Goal: Transaction & Acquisition: Purchase product/service

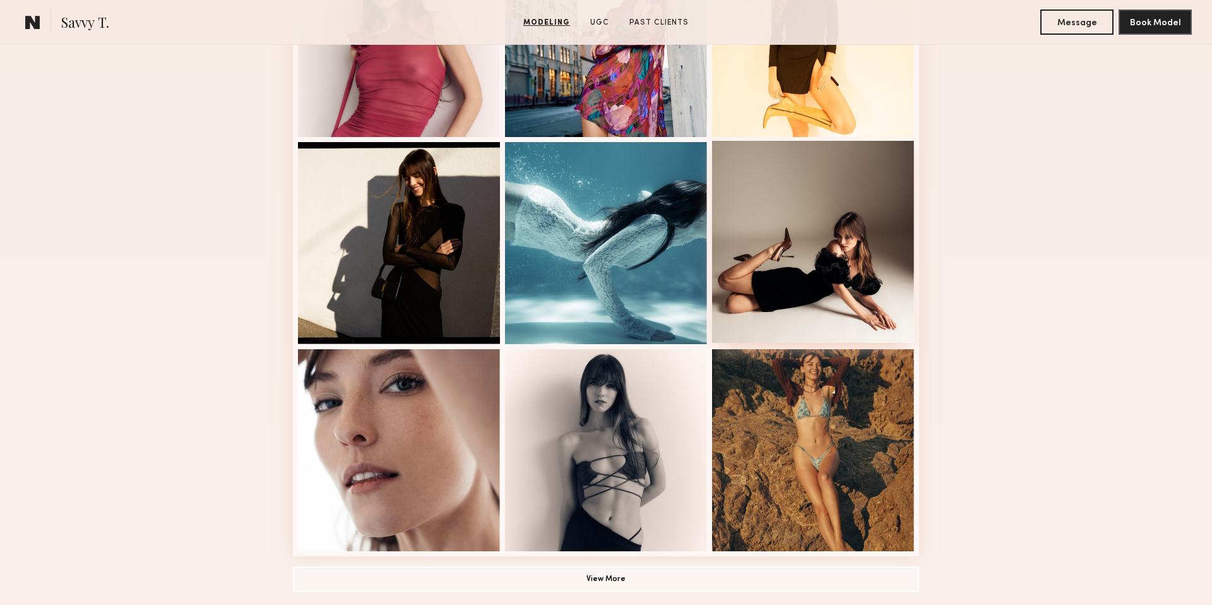
scroll to position [649, 0]
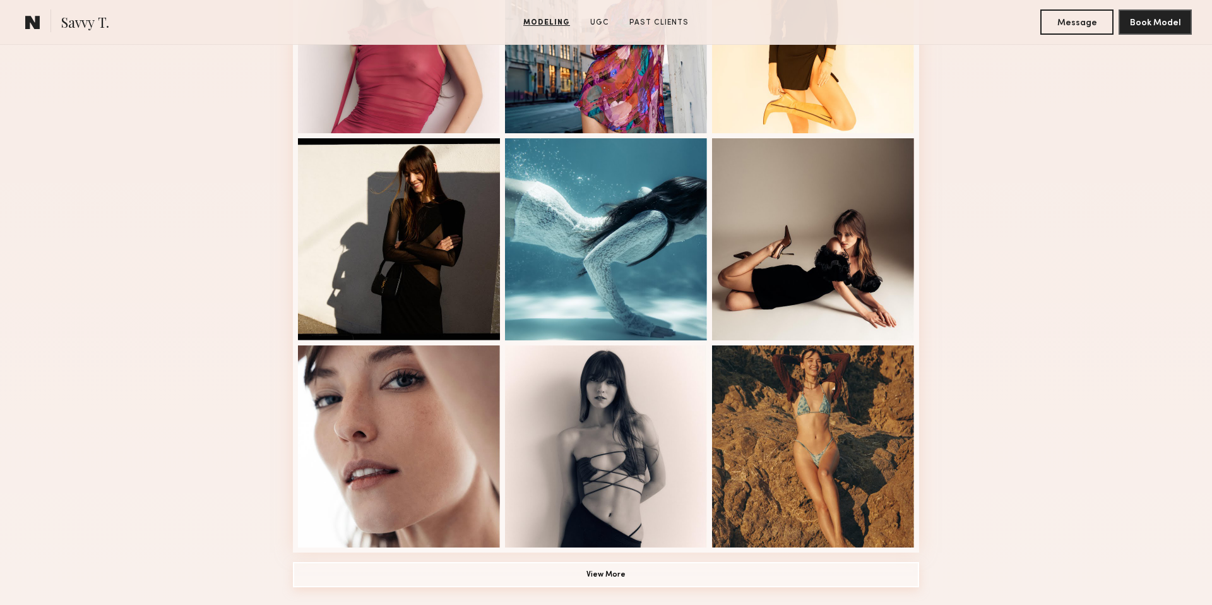
click at [611, 575] on button "View More" at bounding box center [606, 574] width 626 height 25
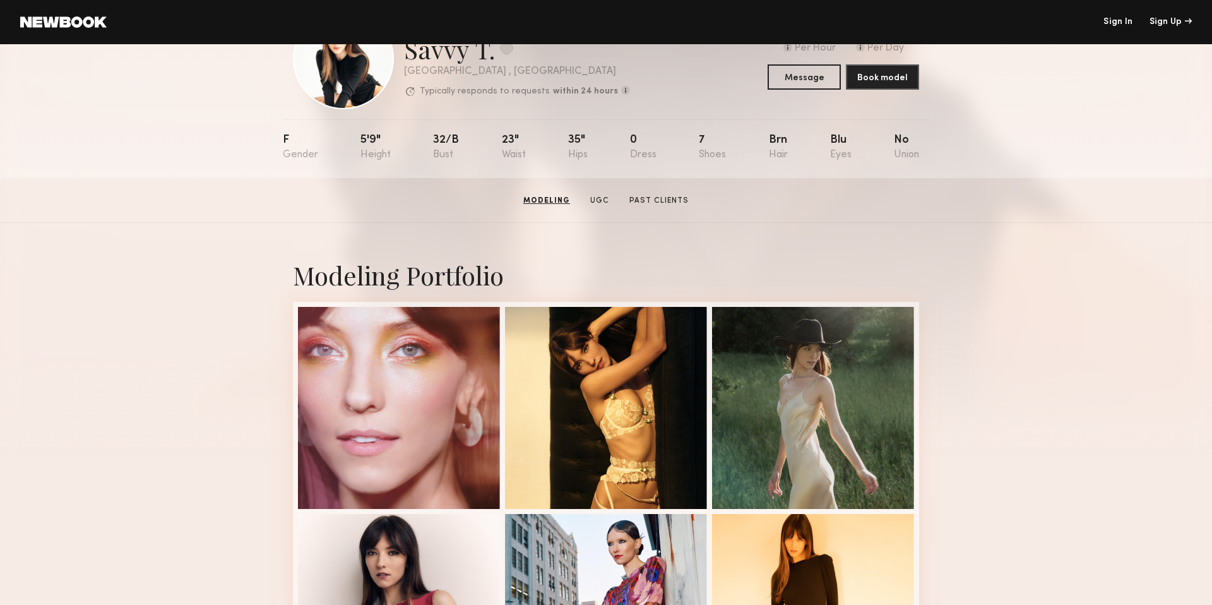
scroll to position [0, 0]
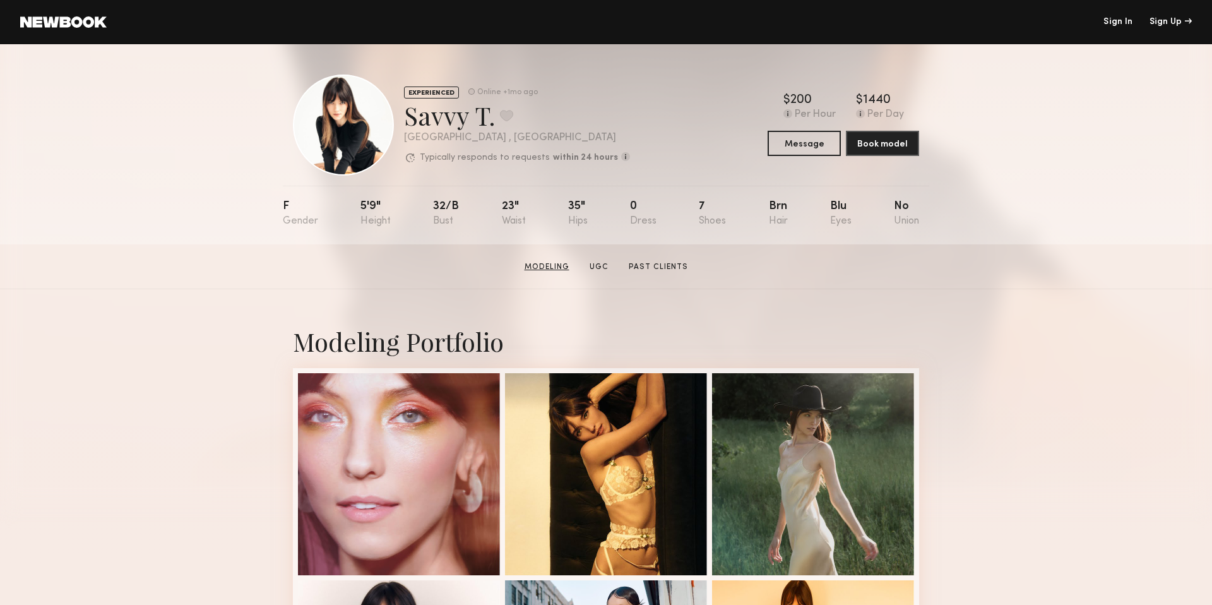
click at [543, 269] on link "Modeling" at bounding box center [546, 266] width 55 height 11
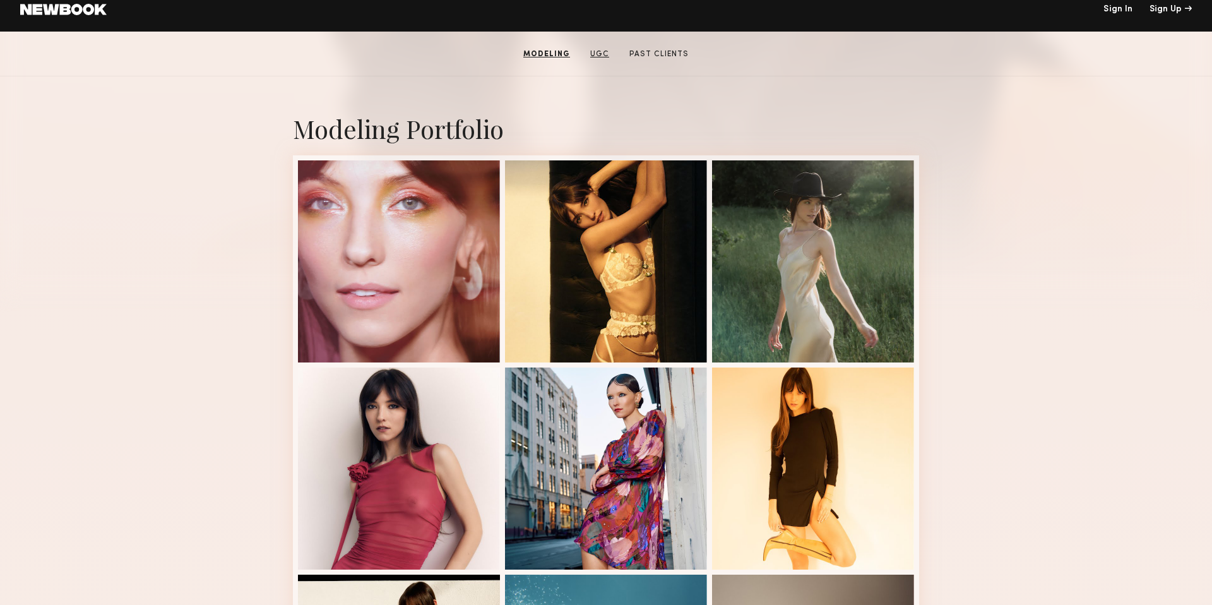
click at [603, 55] on link "UGC" at bounding box center [599, 54] width 29 height 11
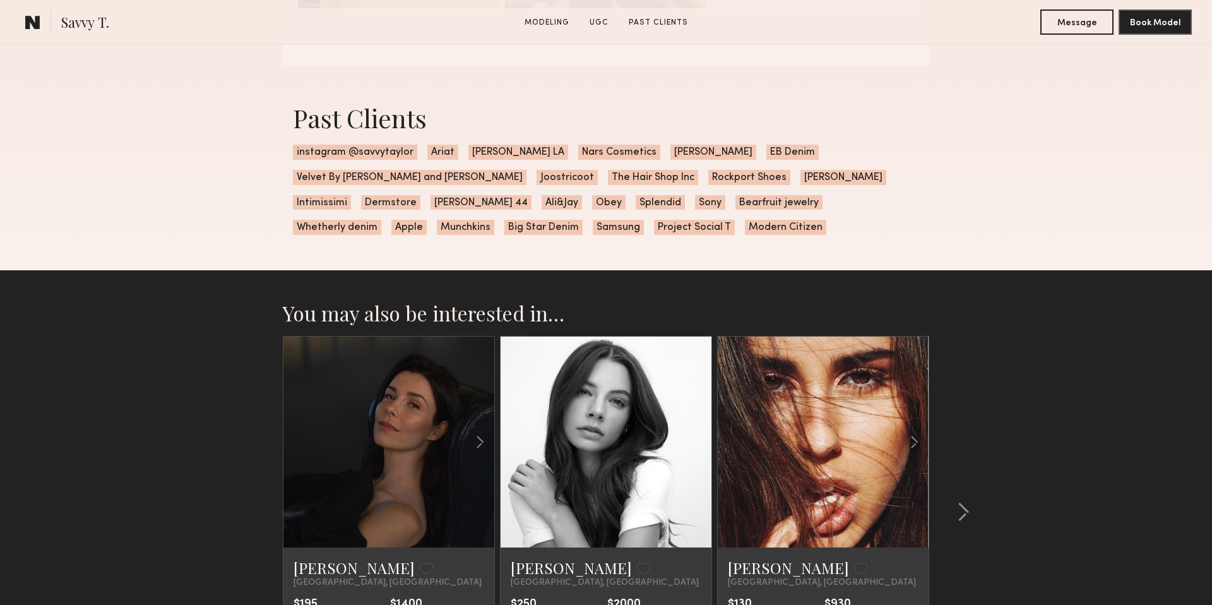
scroll to position [2561, 0]
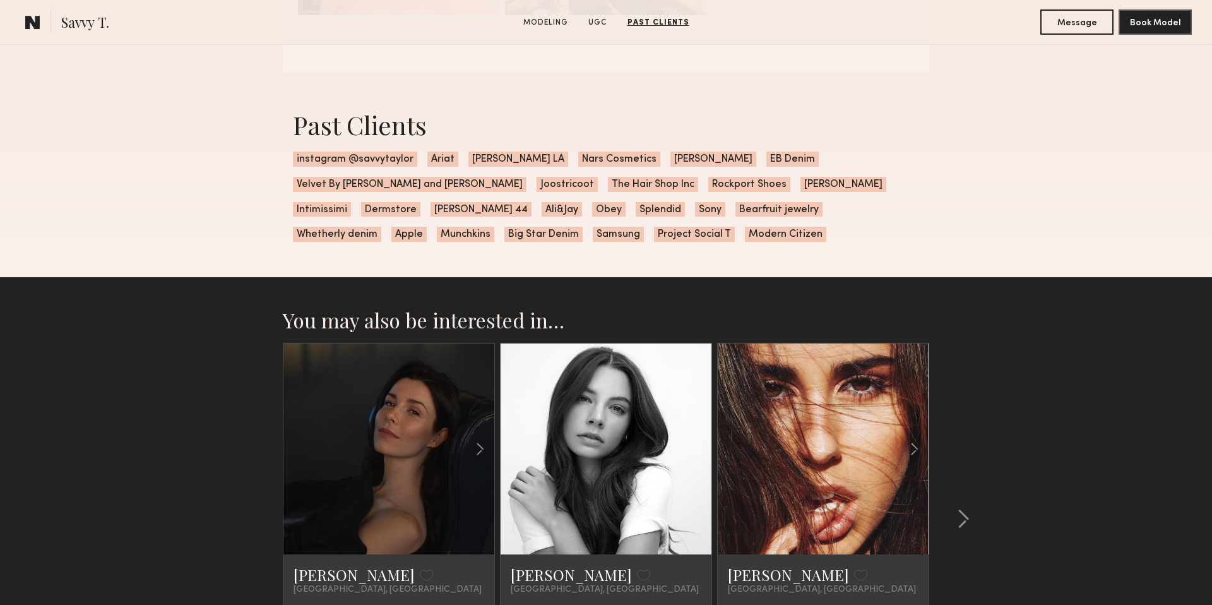
click at [351, 202] on span "Intimissimi" at bounding box center [322, 209] width 58 height 15
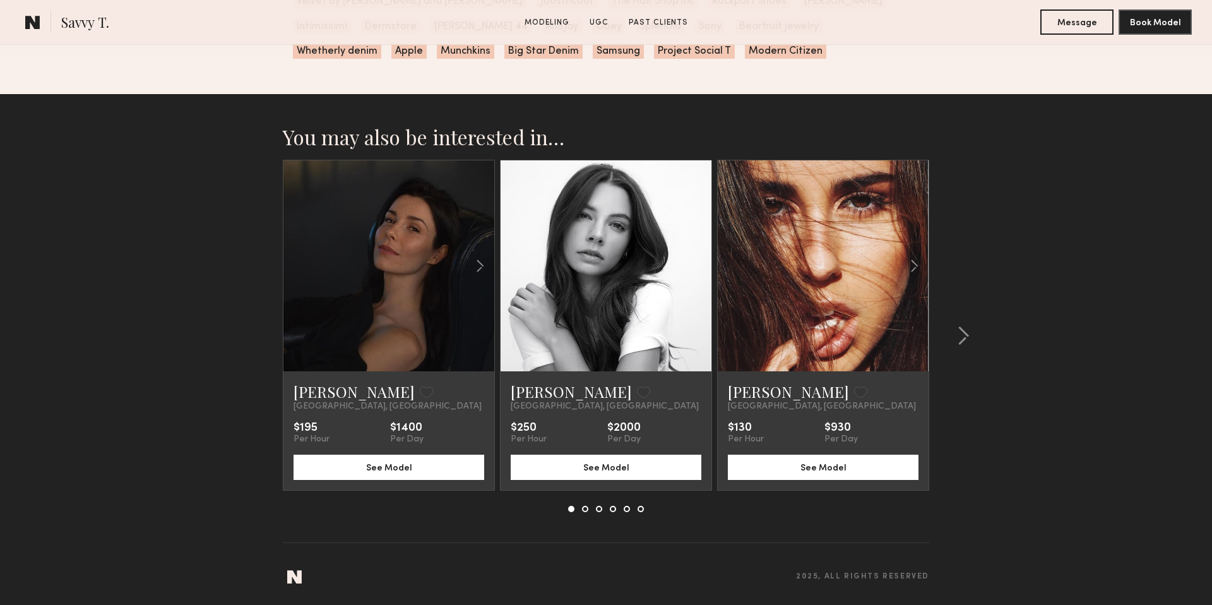
click at [830, 225] on link at bounding box center [823, 265] width 72 height 211
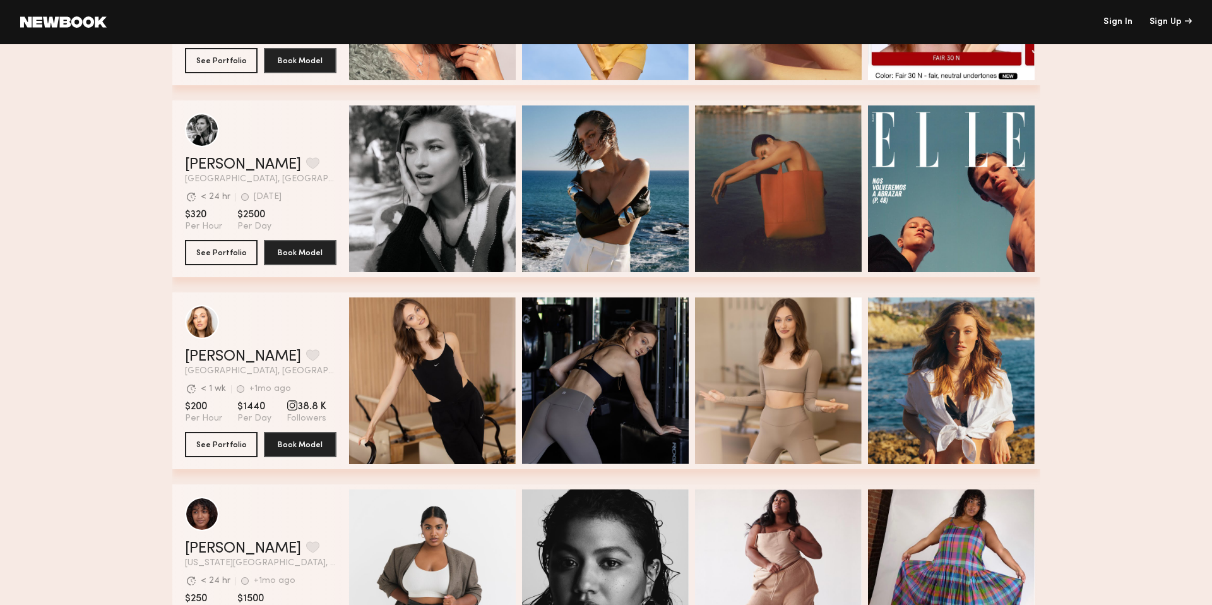
scroll to position [1334, 0]
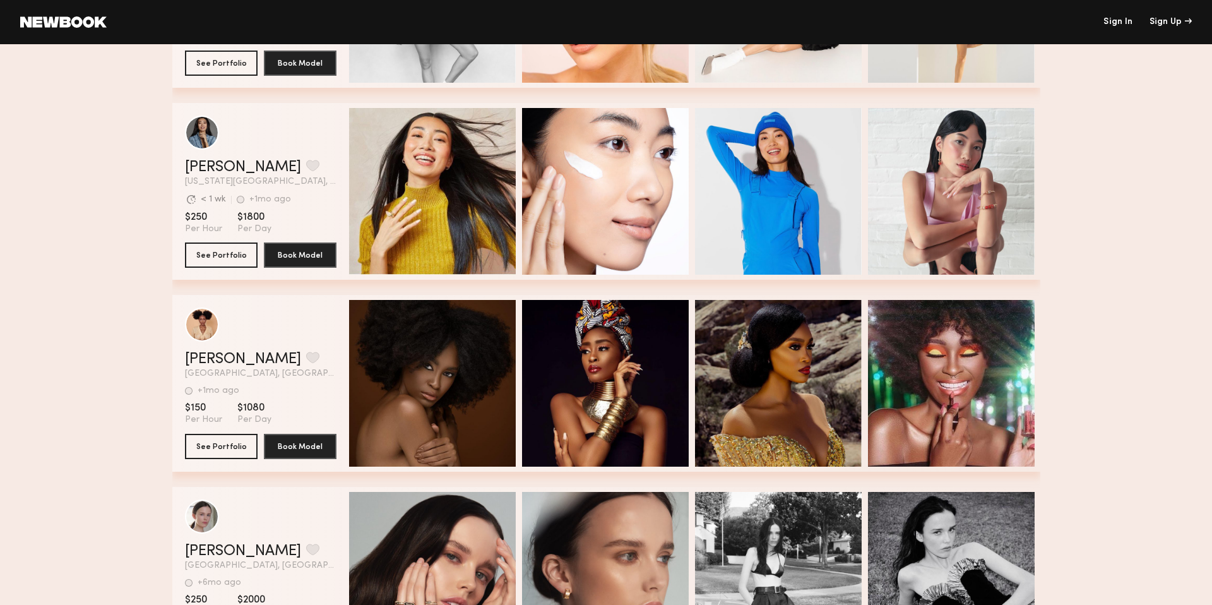
scroll to position [3664, 0]
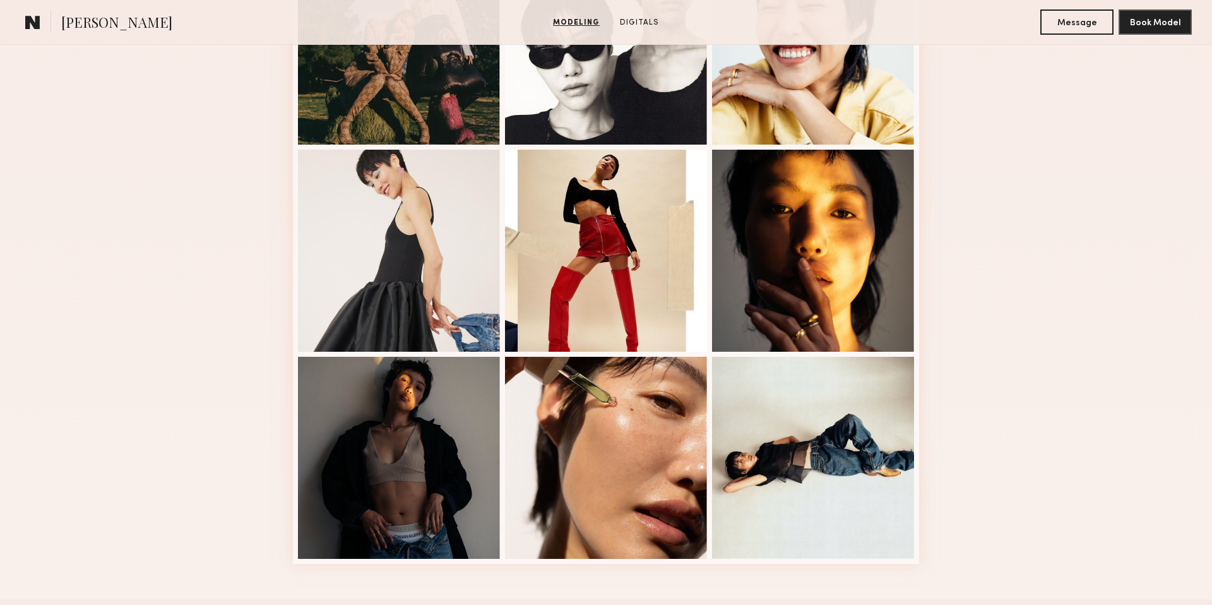
scroll to position [636, 0]
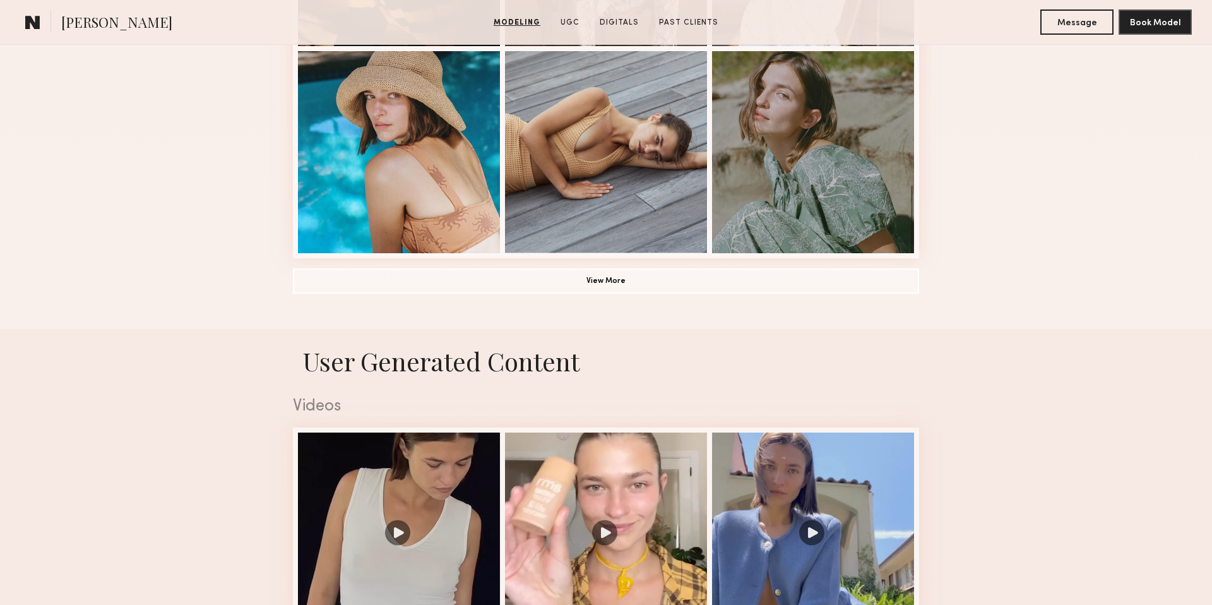
scroll to position [994, 0]
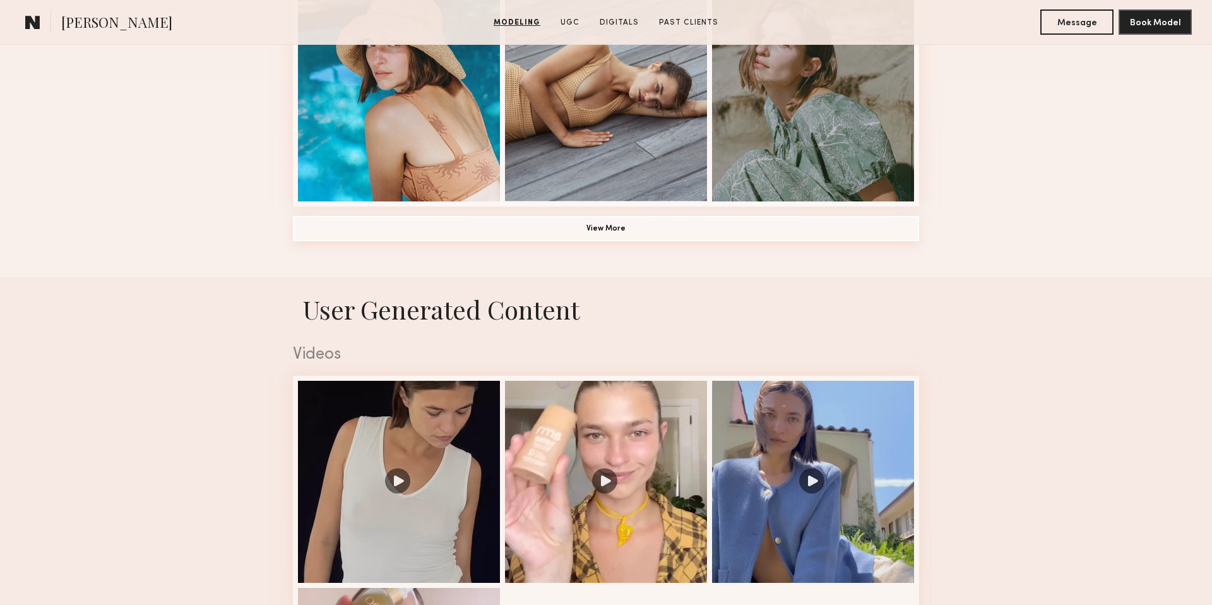
click at [680, 232] on button "View More" at bounding box center [606, 228] width 626 height 25
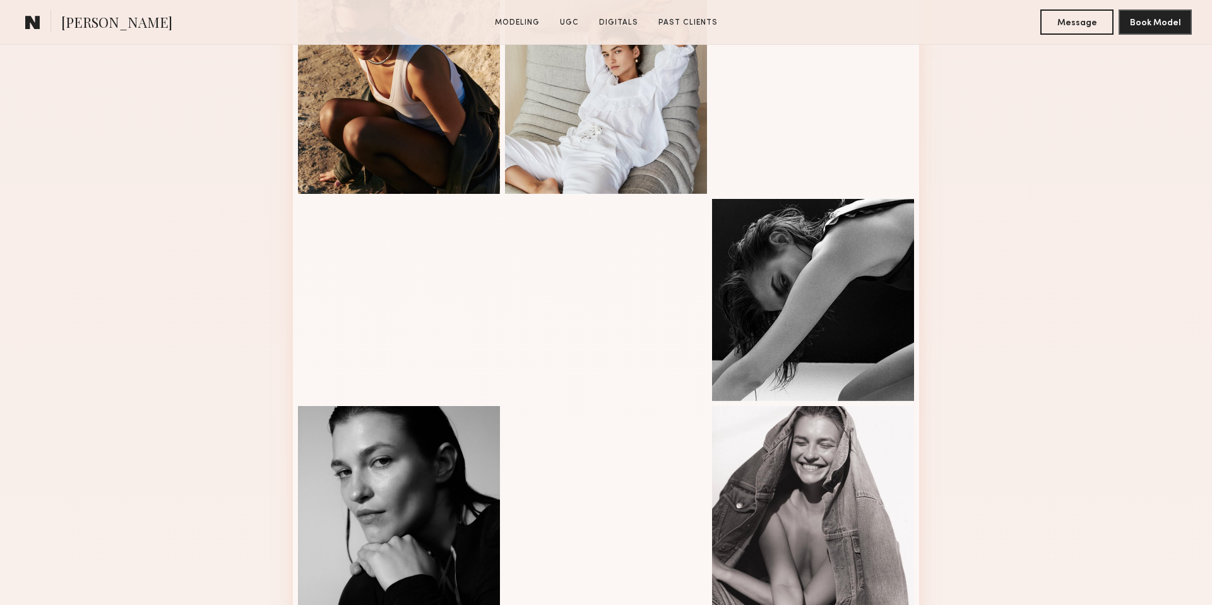
scroll to position [1193, 0]
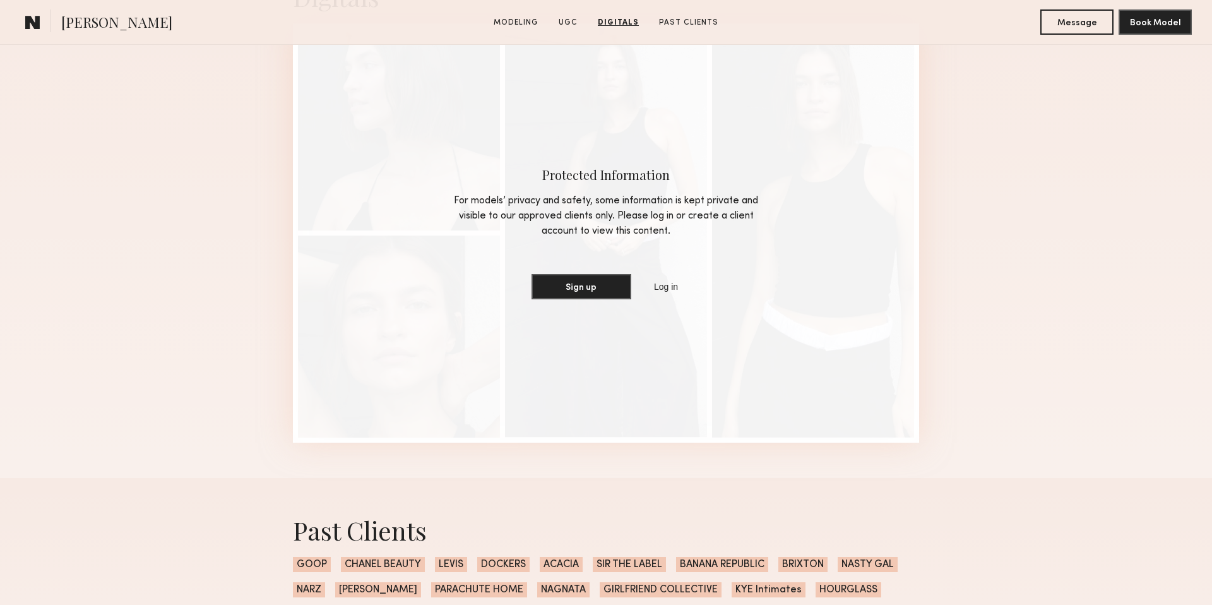
scroll to position [3876, 0]
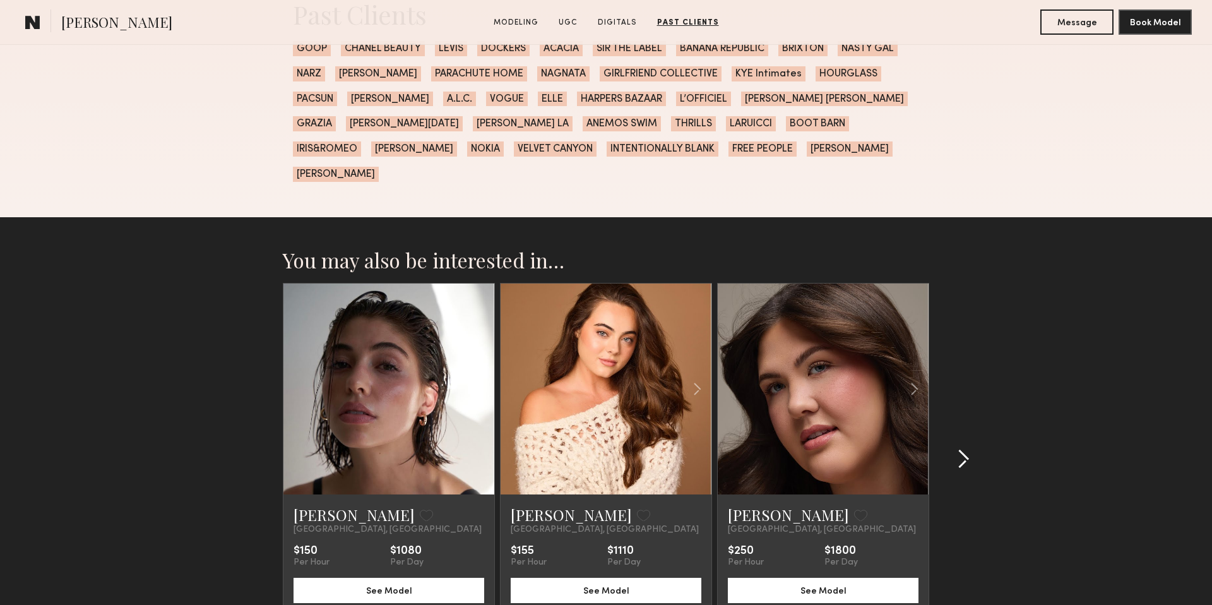
click at [965, 449] on common-icon at bounding box center [963, 459] width 13 height 20
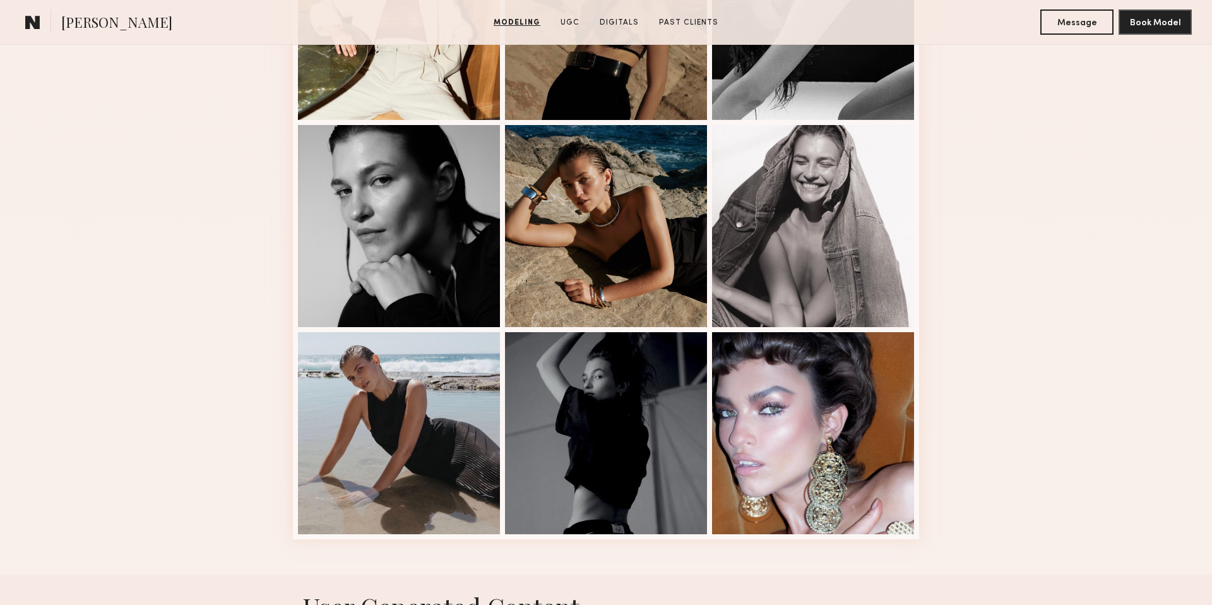
scroll to position [1461, 0]
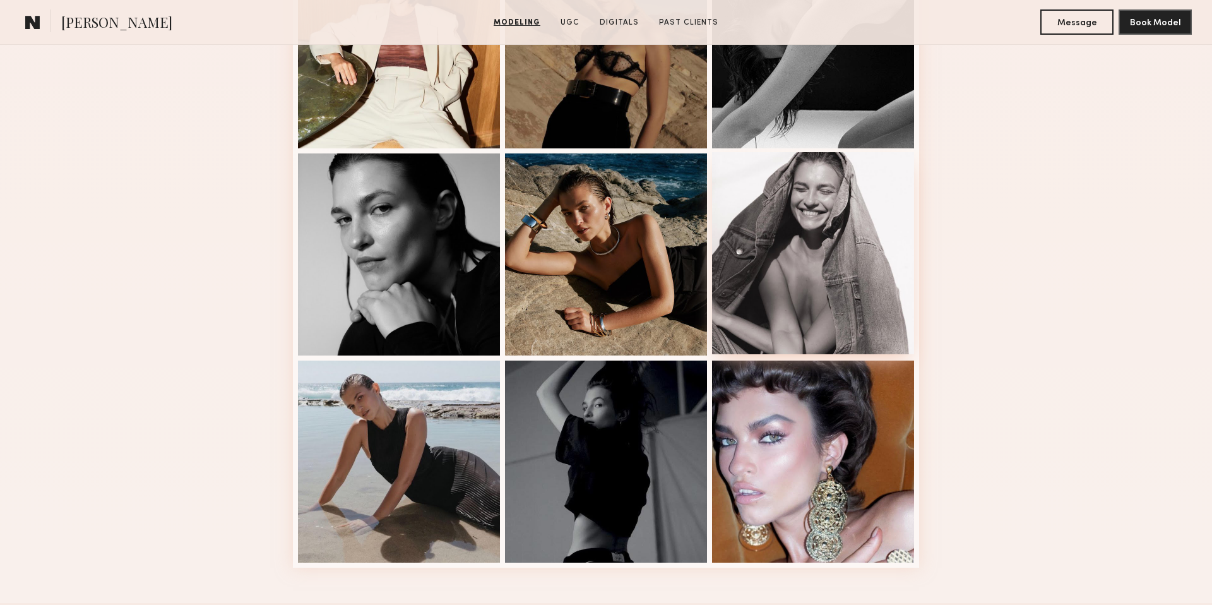
click at [798, 237] on div at bounding box center [813, 253] width 202 height 202
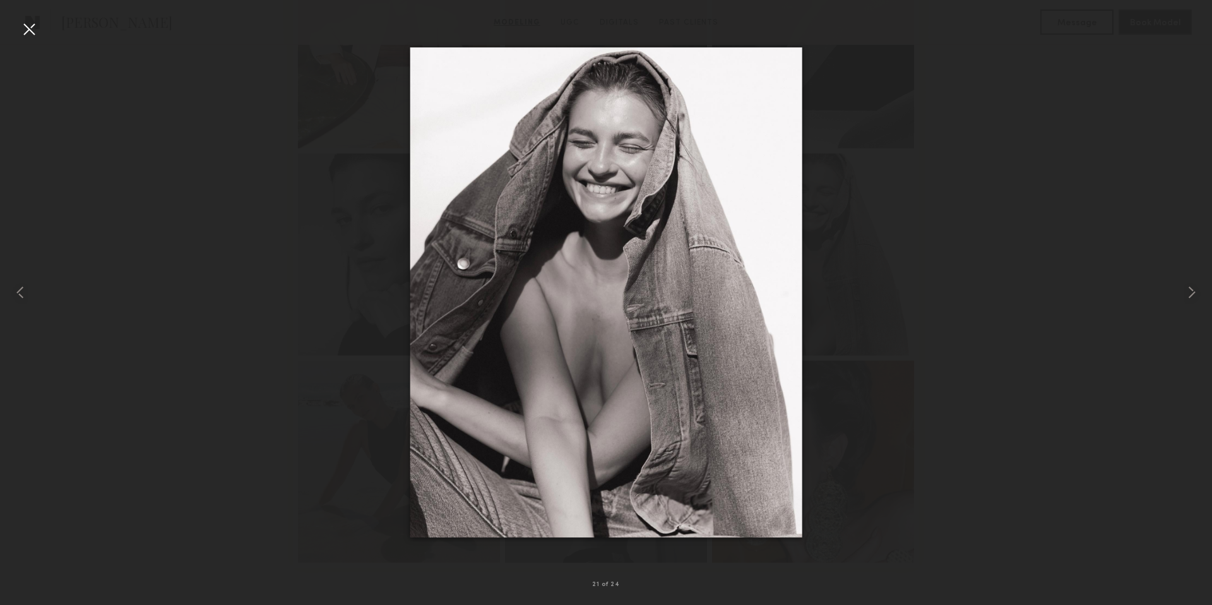
click at [30, 23] on div at bounding box center [29, 29] width 20 height 20
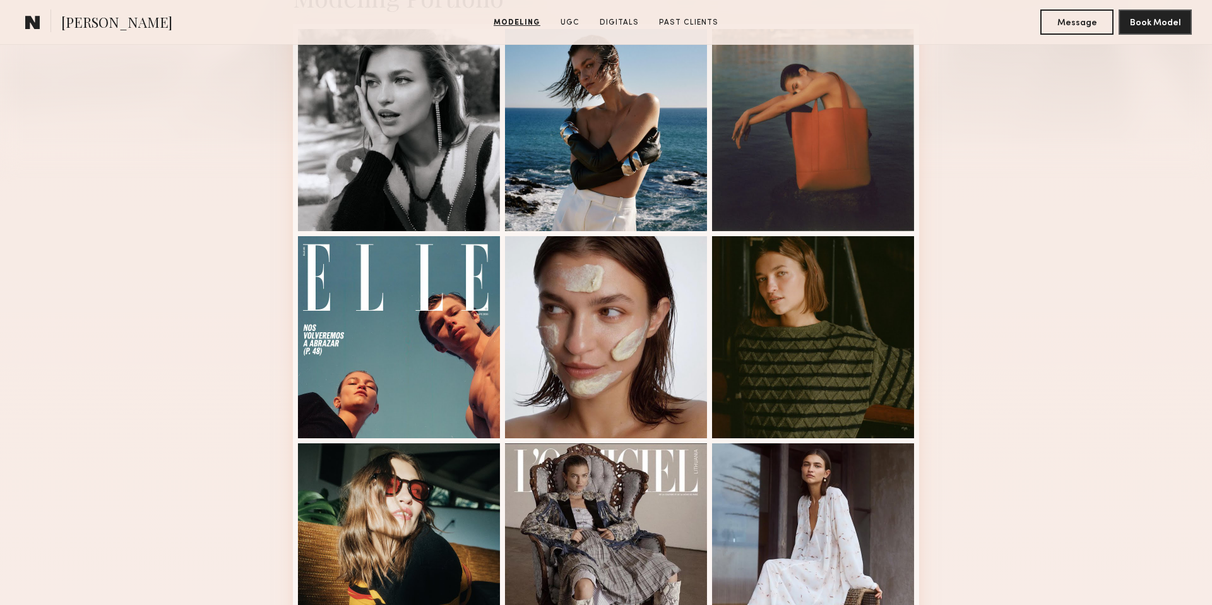
scroll to position [295, 0]
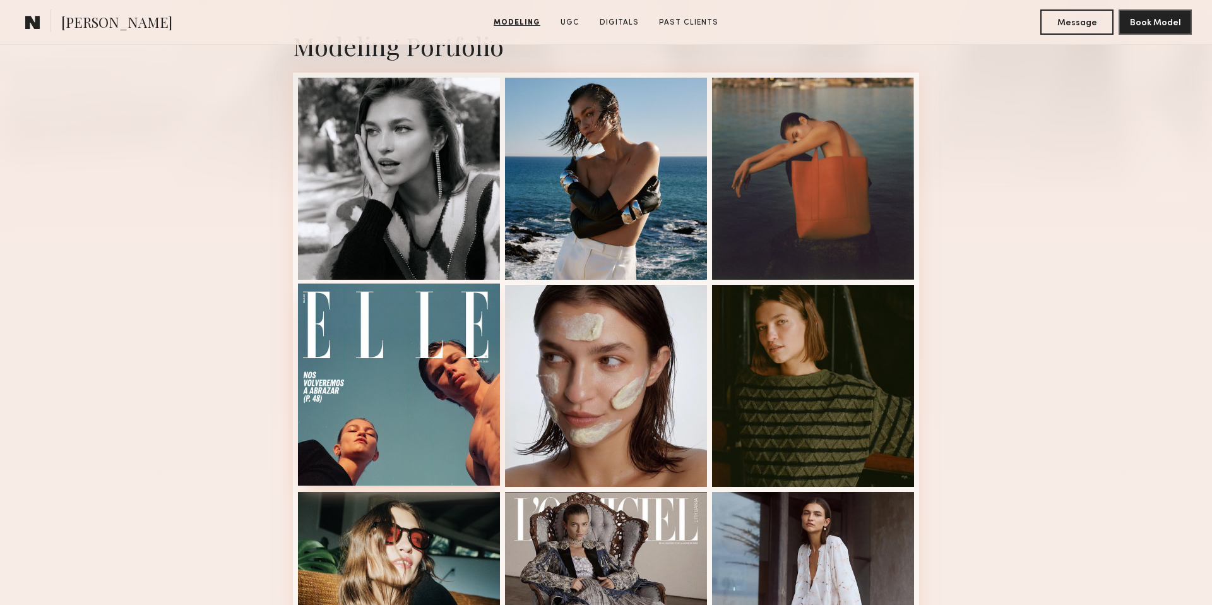
click at [410, 427] on div at bounding box center [399, 384] width 202 height 202
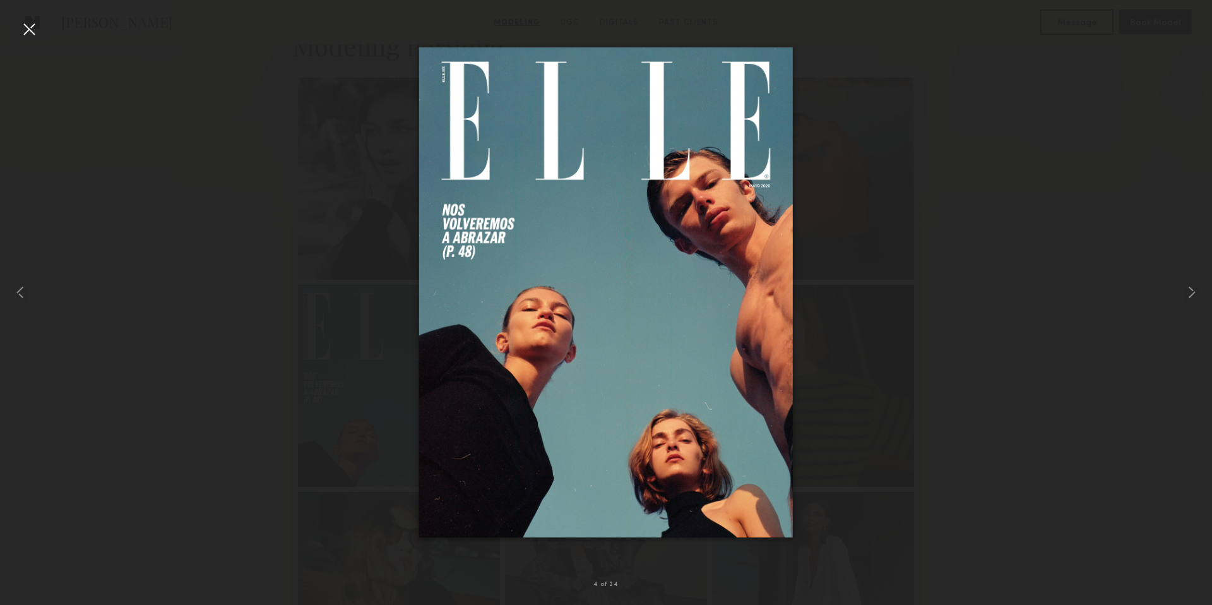
click at [23, 25] on div at bounding box center [29, 29] width 20 height 20
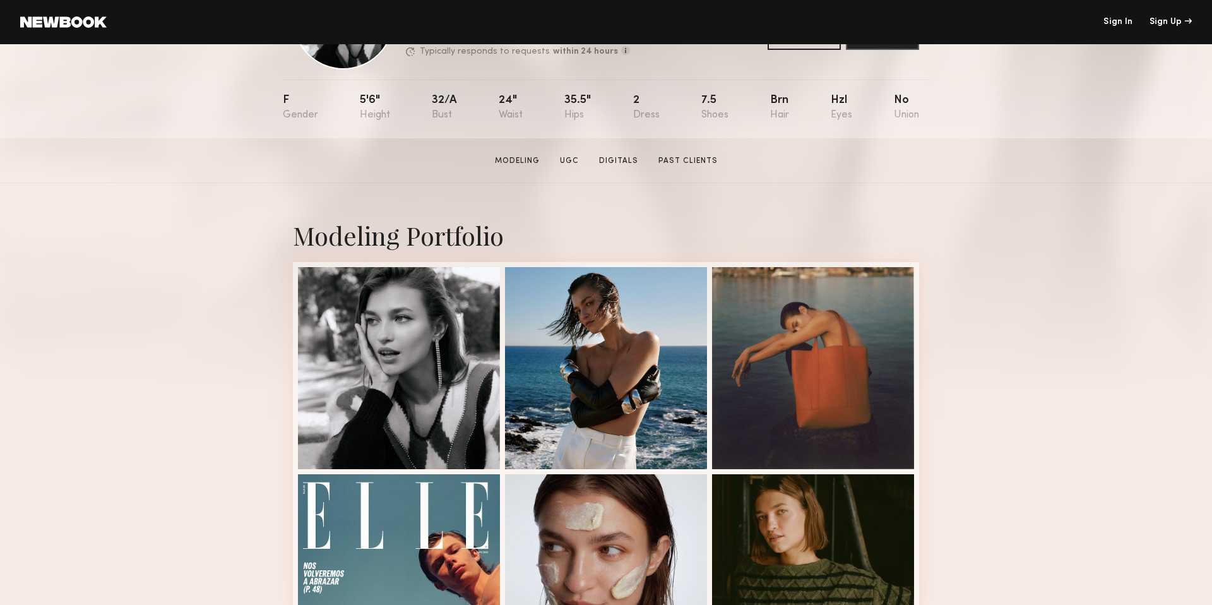
scroll to position [104, 0]
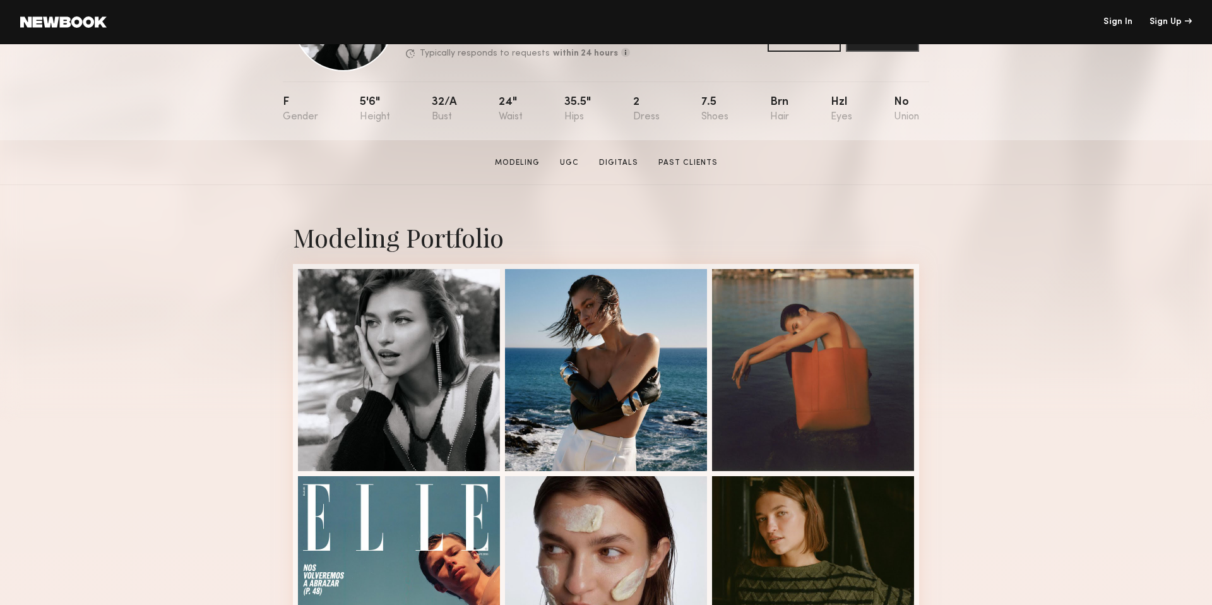
drag, startPoint x: 649, startPoint y: 248, endPoint x: 642, endPoint y: 260, distance: 13.9
click at [648, 249] on div "Modeling Portfolio" at bounding box center [606, 236] width 626 height 33
click at [625, 288] on div at bounding box center [606, 369] width 202 height 202
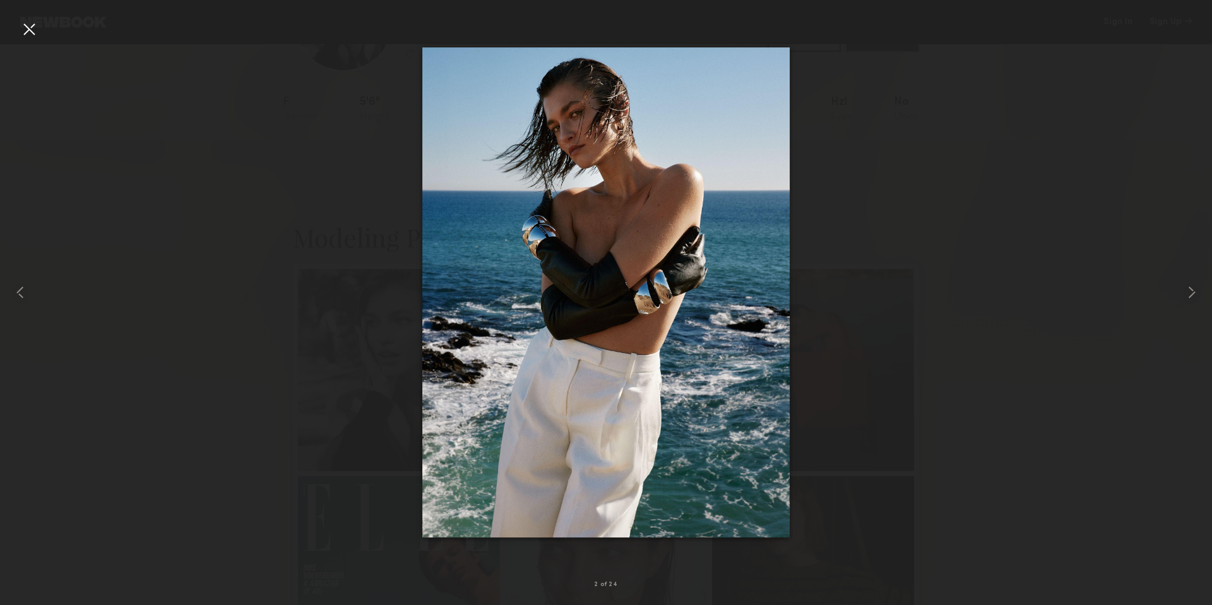
click at [180, 139] on div at bounding box center [606, 292] width 1212 height 544
click at [30, 27] on div at bounding box center [29, 29] width 20 height 20
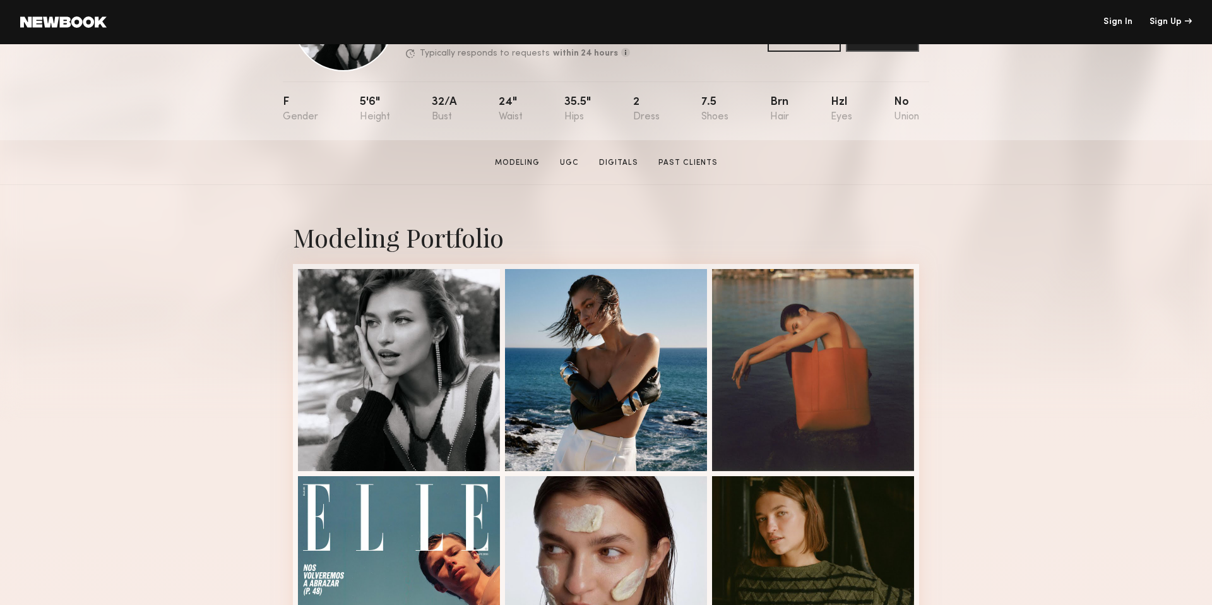
scroll to position [0, 0]
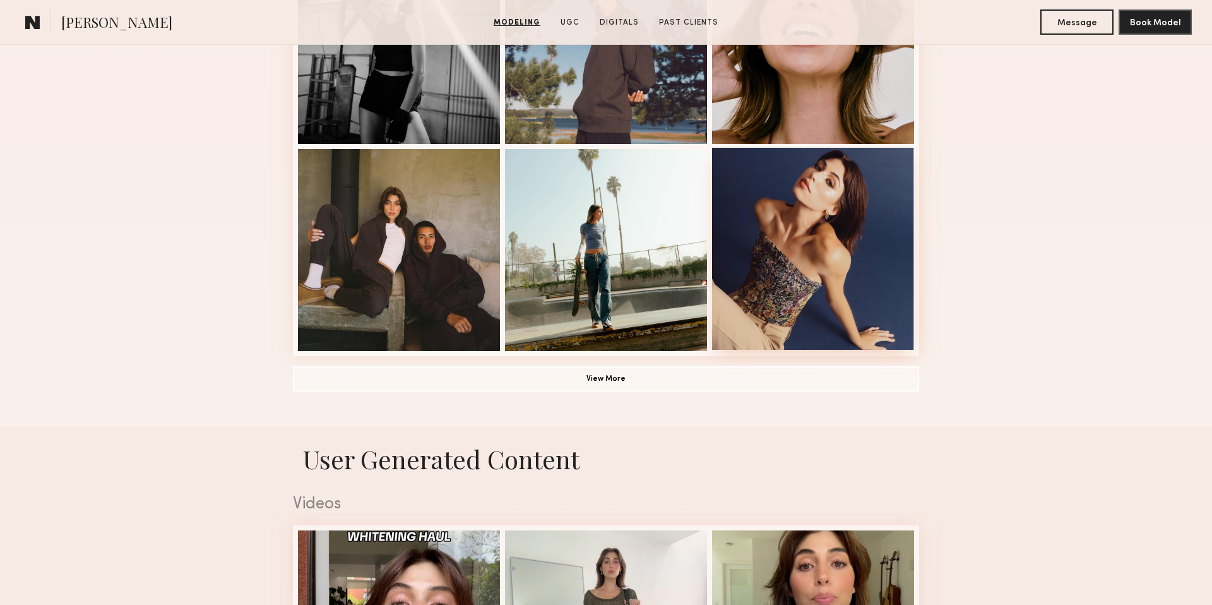
scroll to position [880, 0]
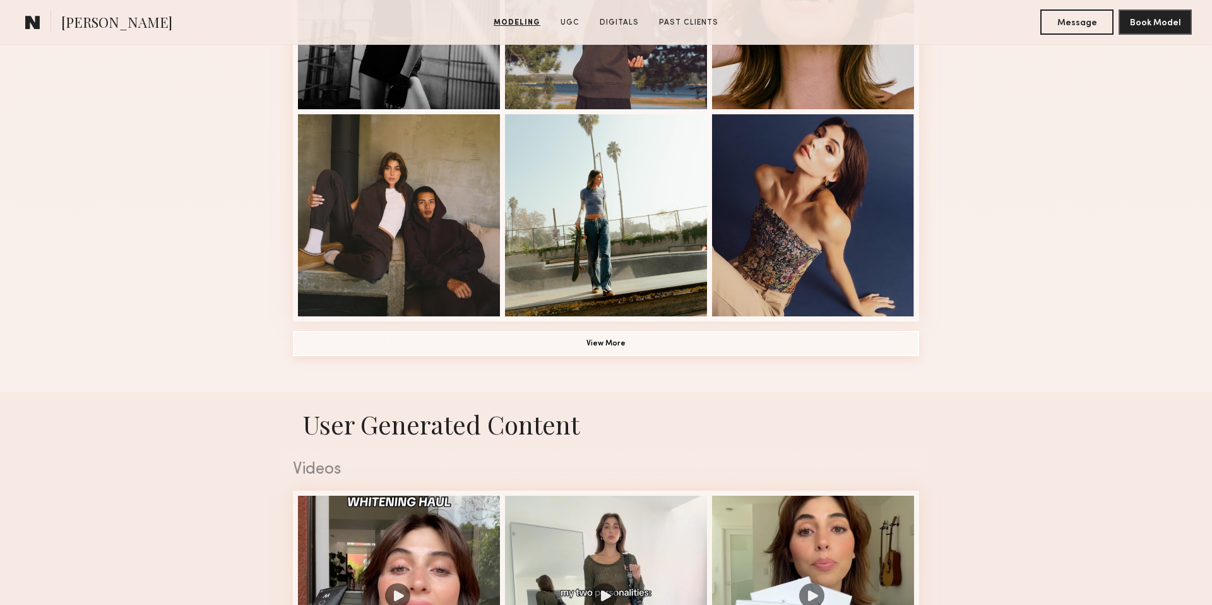
click at [622, 336] on button "View More" at bounding box center [606, 343] width 626 height 25
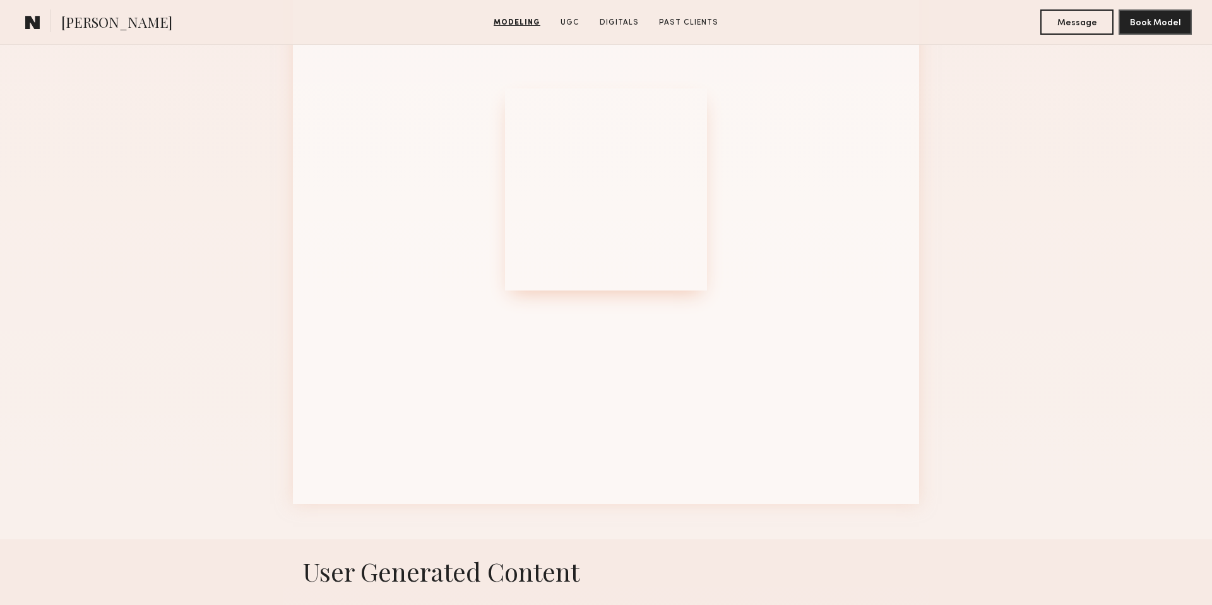
scroll to position [1316, 0]
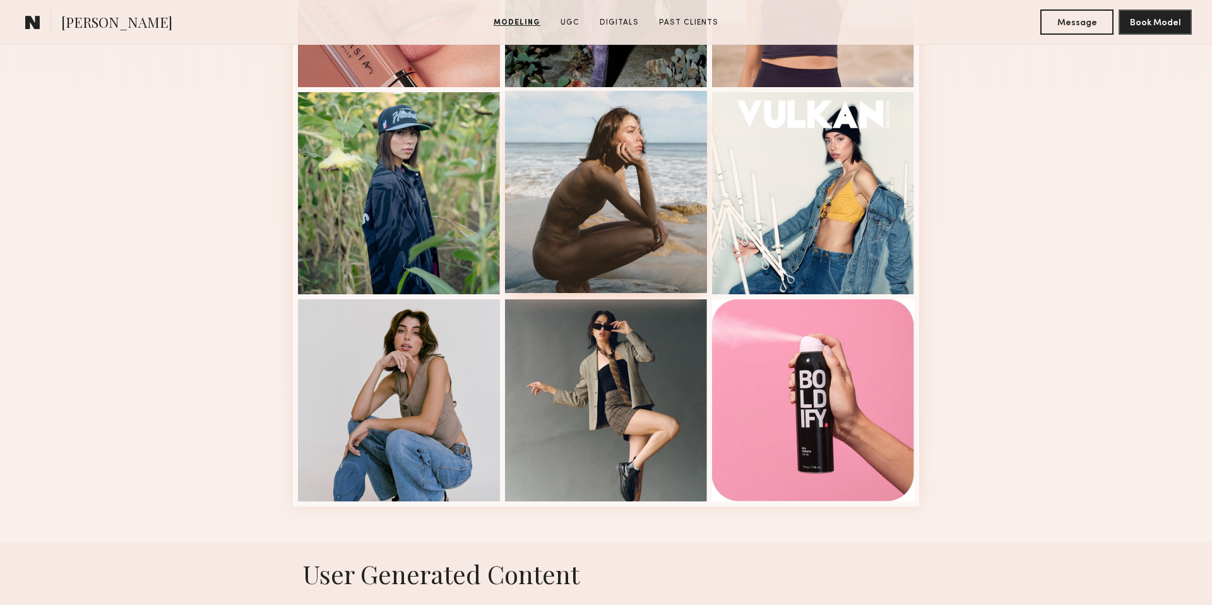
click at [550, 245] on div at bounding box center [606, 192] width 202 height 202
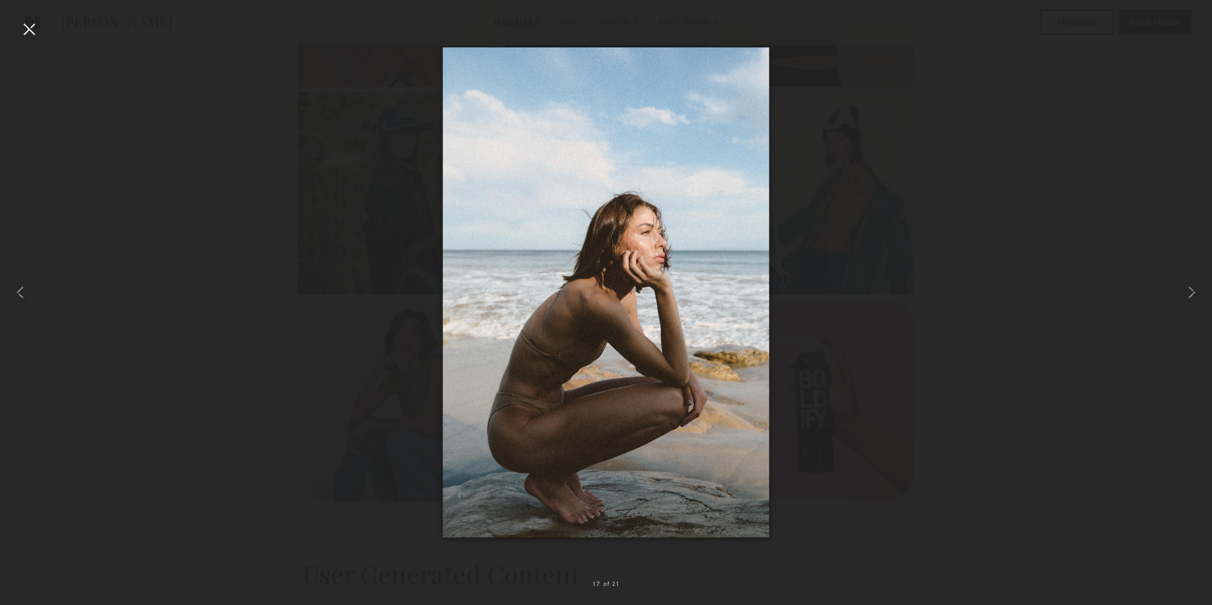
click at [32, 24] on div at bounding box center [29, 29] width 20 height 20
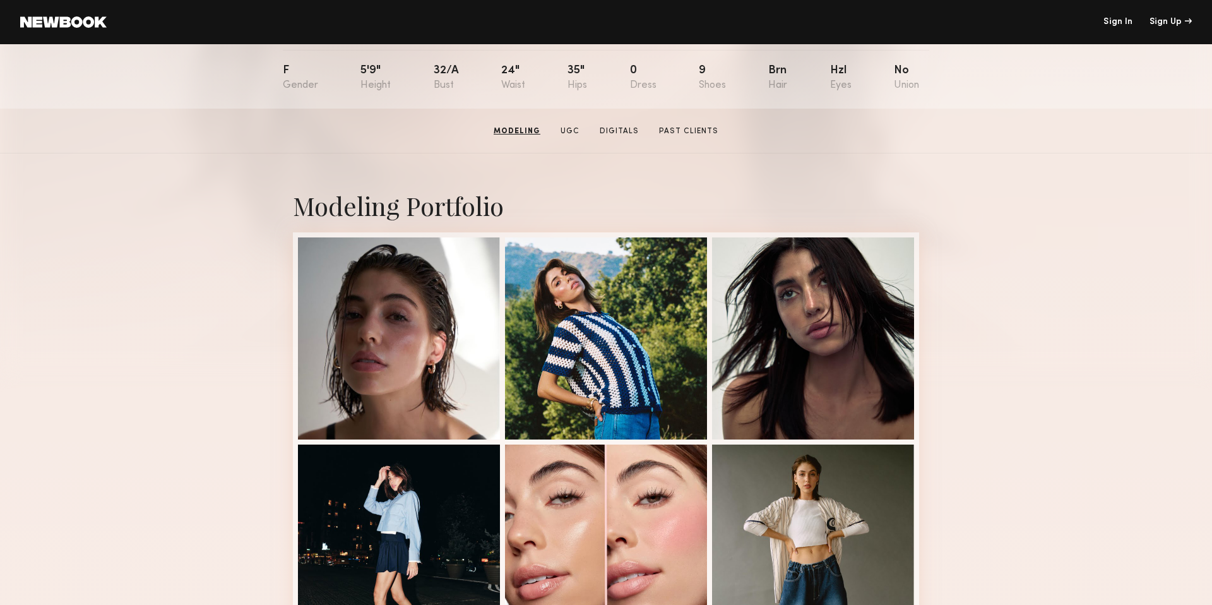
scroll to position [0, 0]
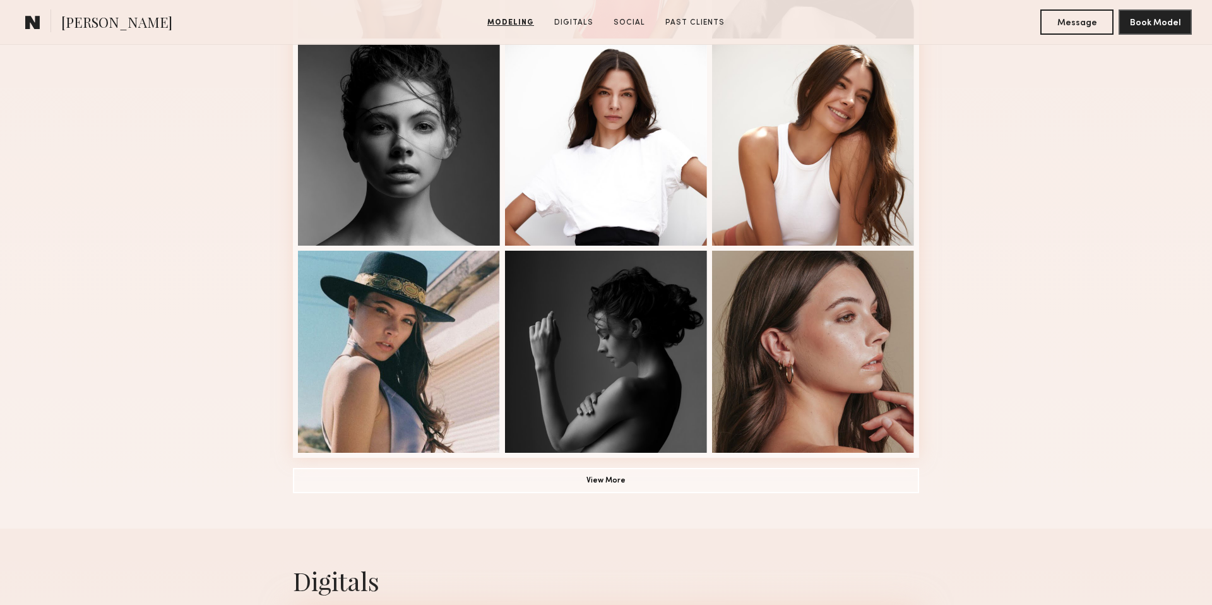
scroll to position [751, 0]
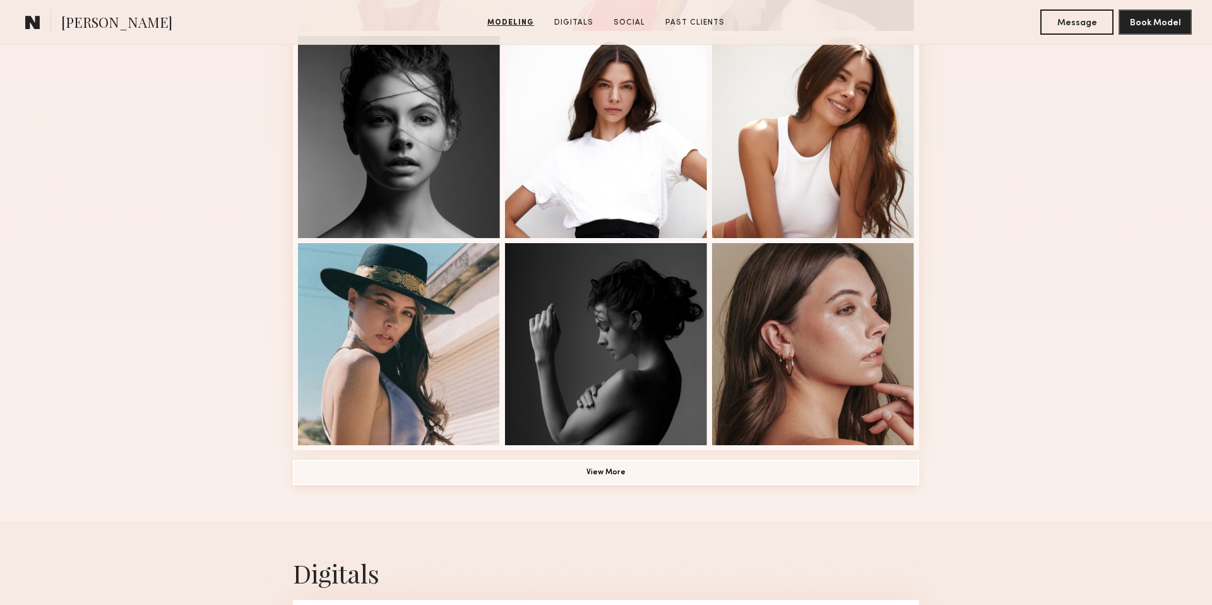
click at [639, 464] on button "View More" at bounding box center [606, 471] width 626 height 25
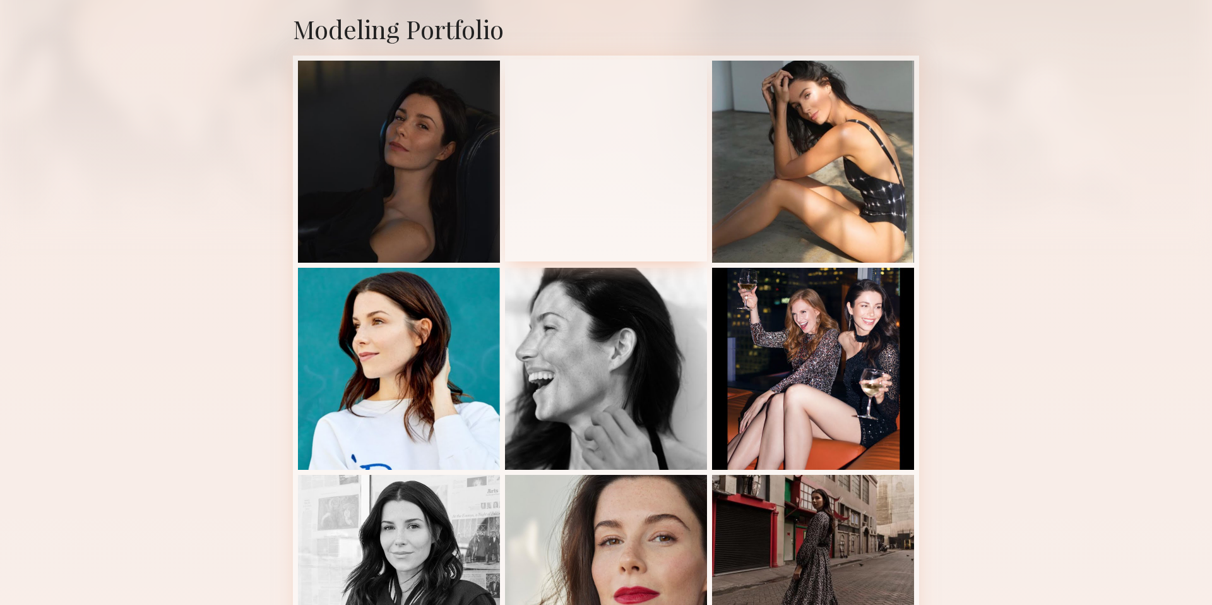
scroll to position [267, 0]
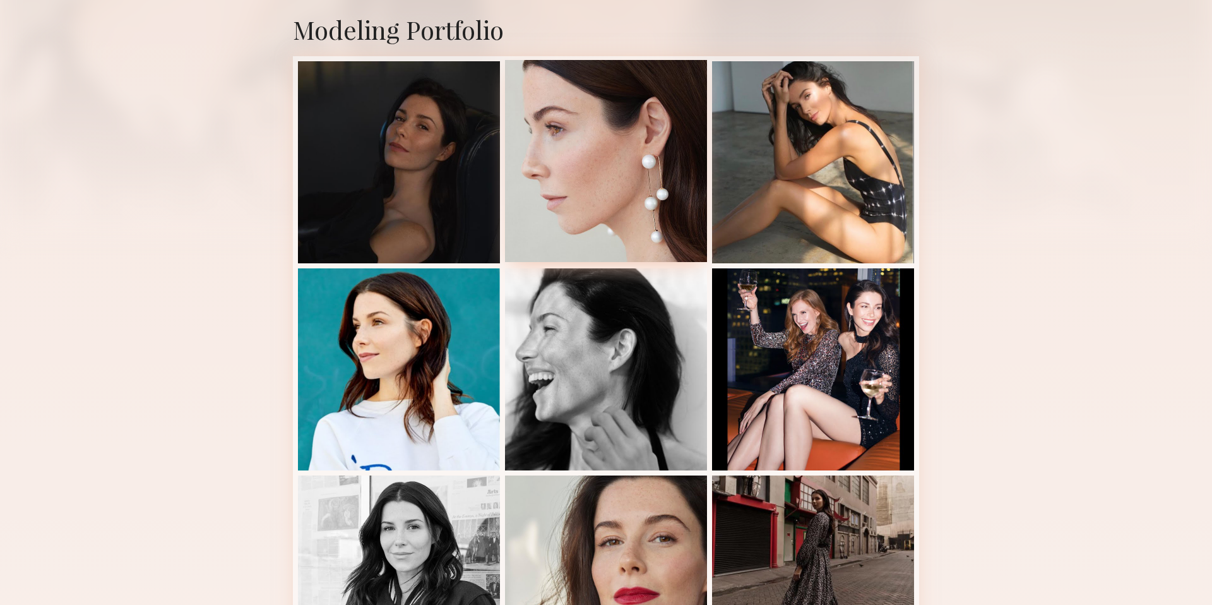
click at [621, 166] on div at bounding box center [606, 161] width 202 height 202
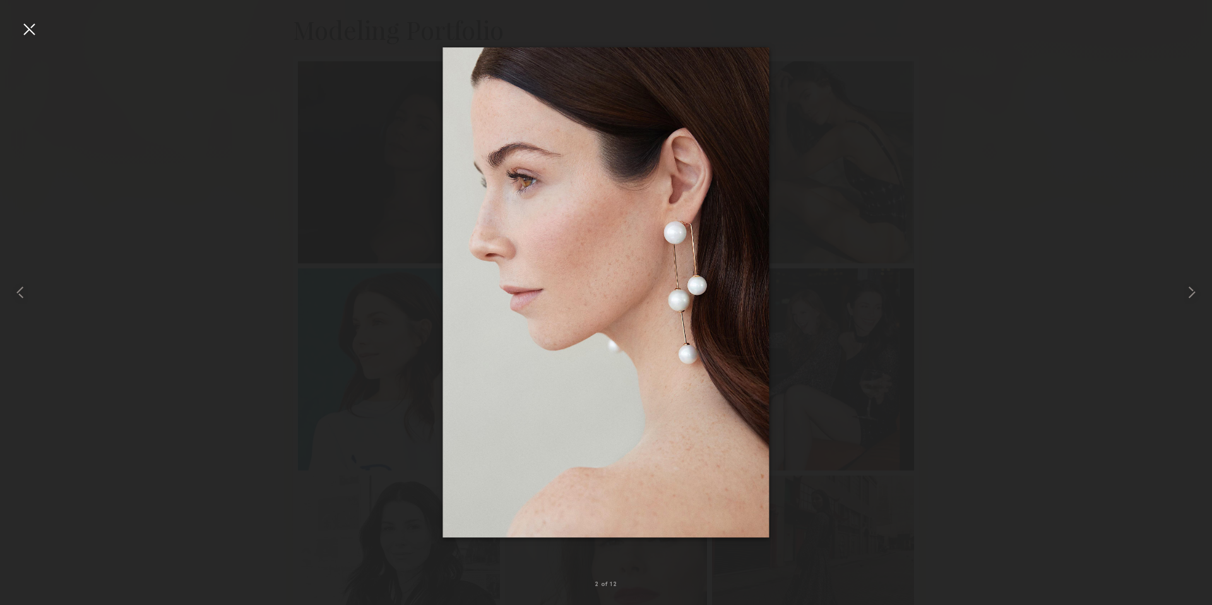
click at [28, 35] on div at bounding box center [29, 29] width 20 height 20
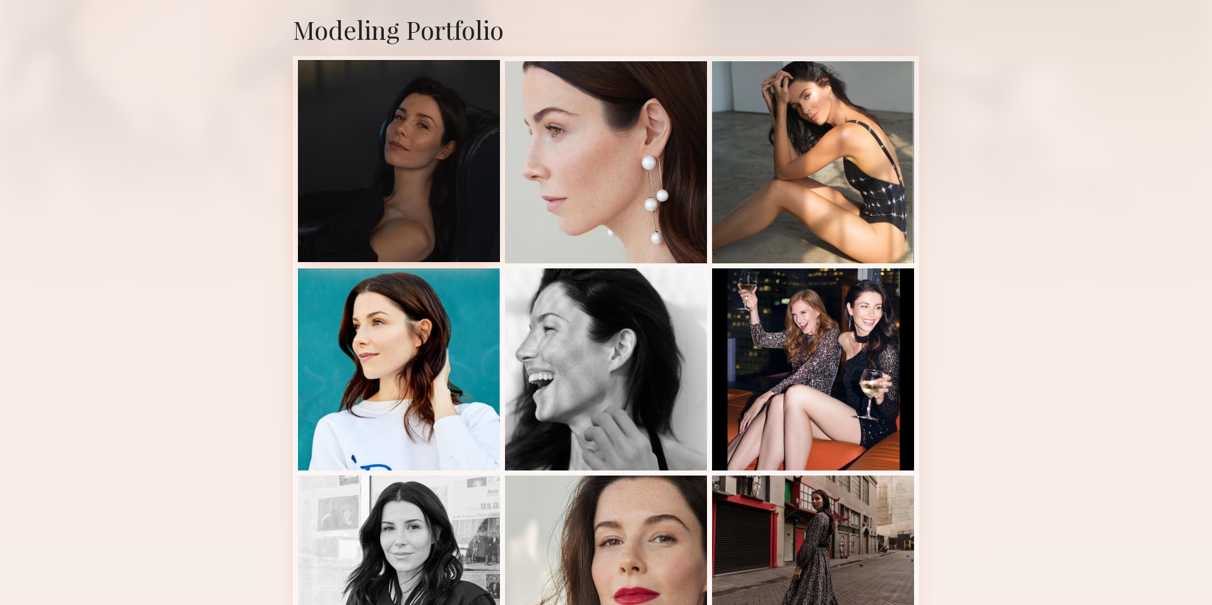
click at [460, 191] on div at bounding box center [399, 161] width 202 height 202
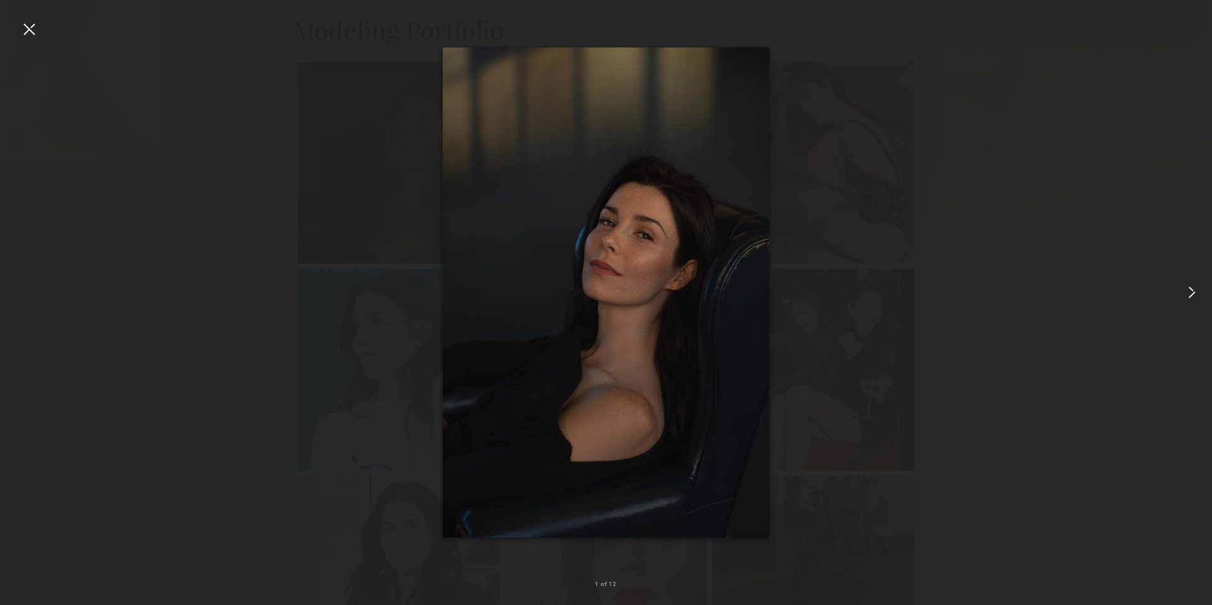
click at [1206, 289] on div at bounding box center [1187, 292] width 49 height 544
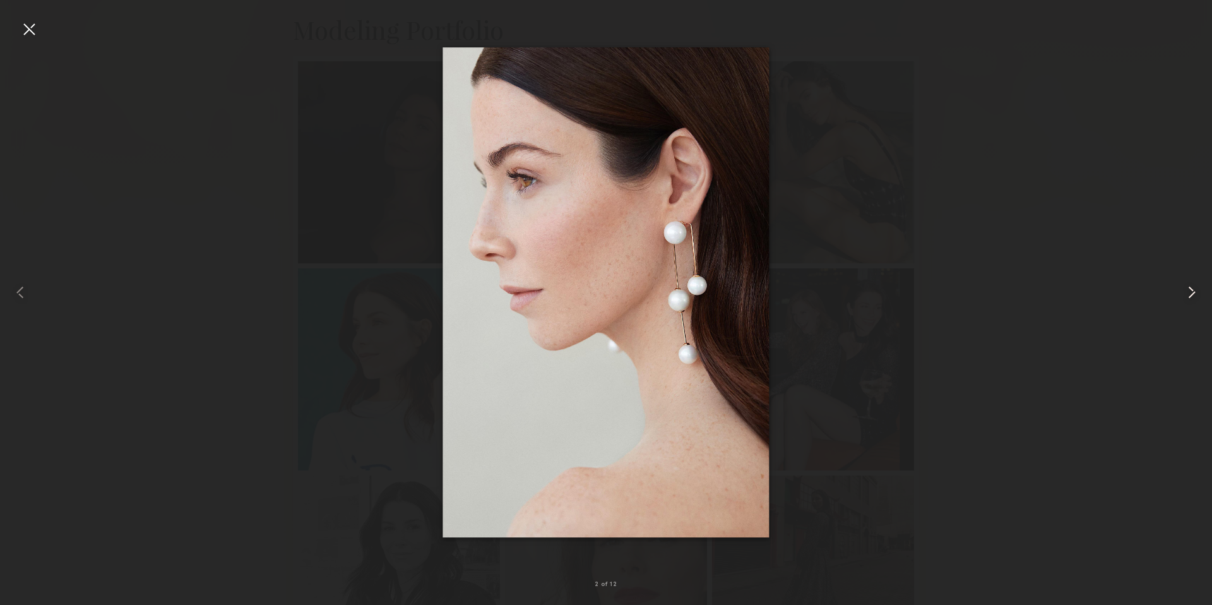
click at [1202, 289] on div at bounding box center [1187, 292] width 49 height 544
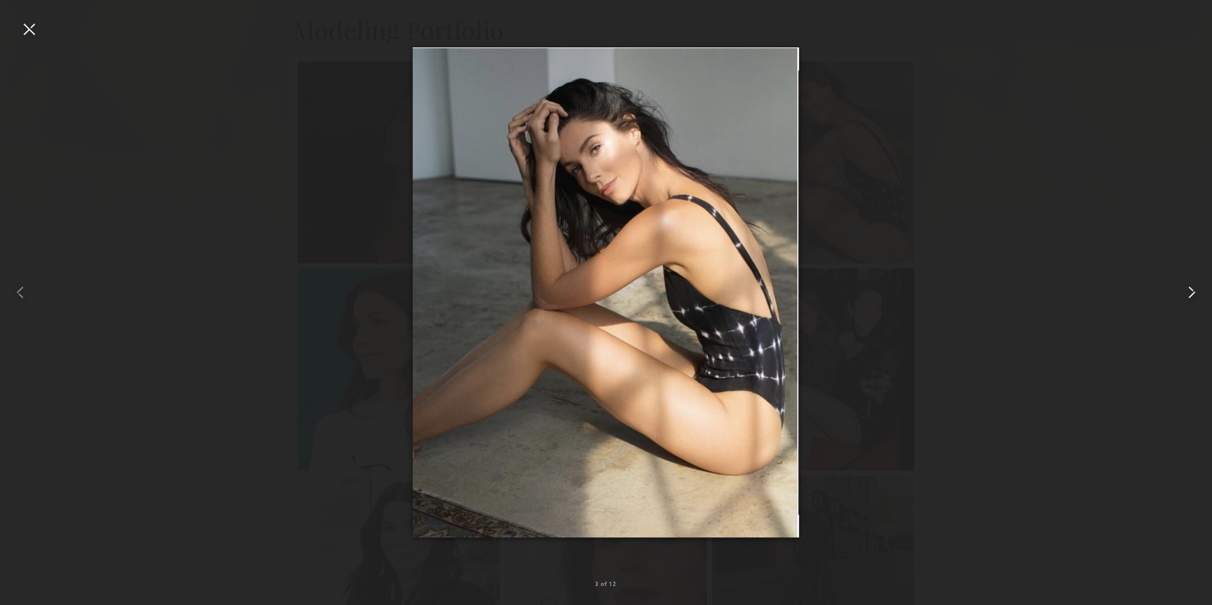
click at [1203, 289] on div at bounding box center [1187, 292] width 49 height 544
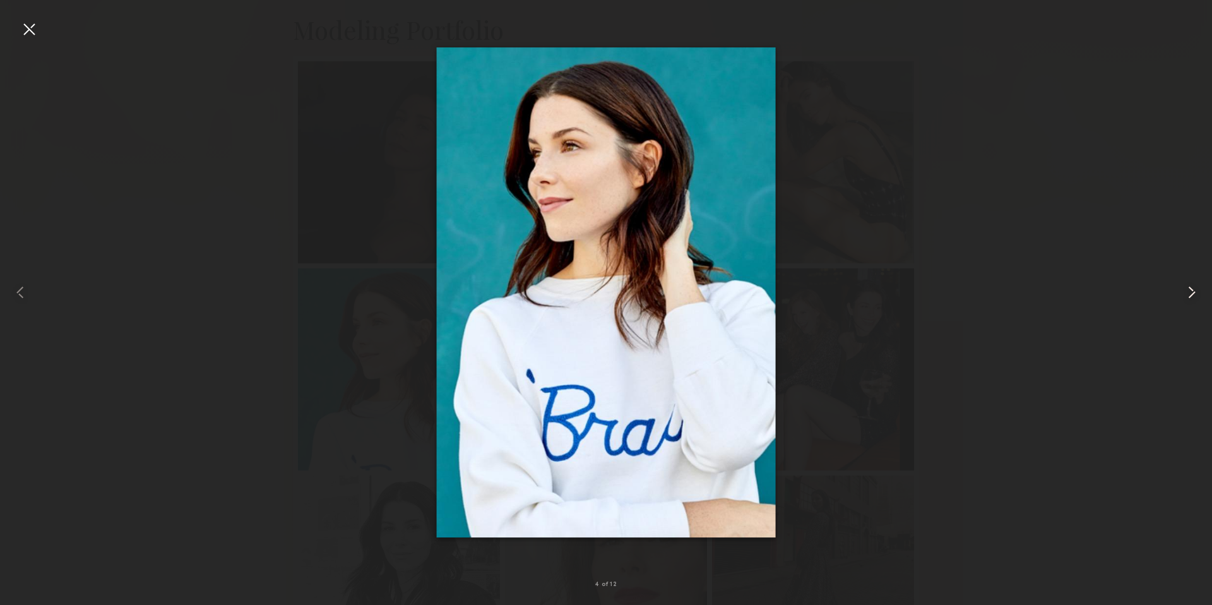
click at [1203, 289] on div at bounding box center [1187, 292] width 49 height 544
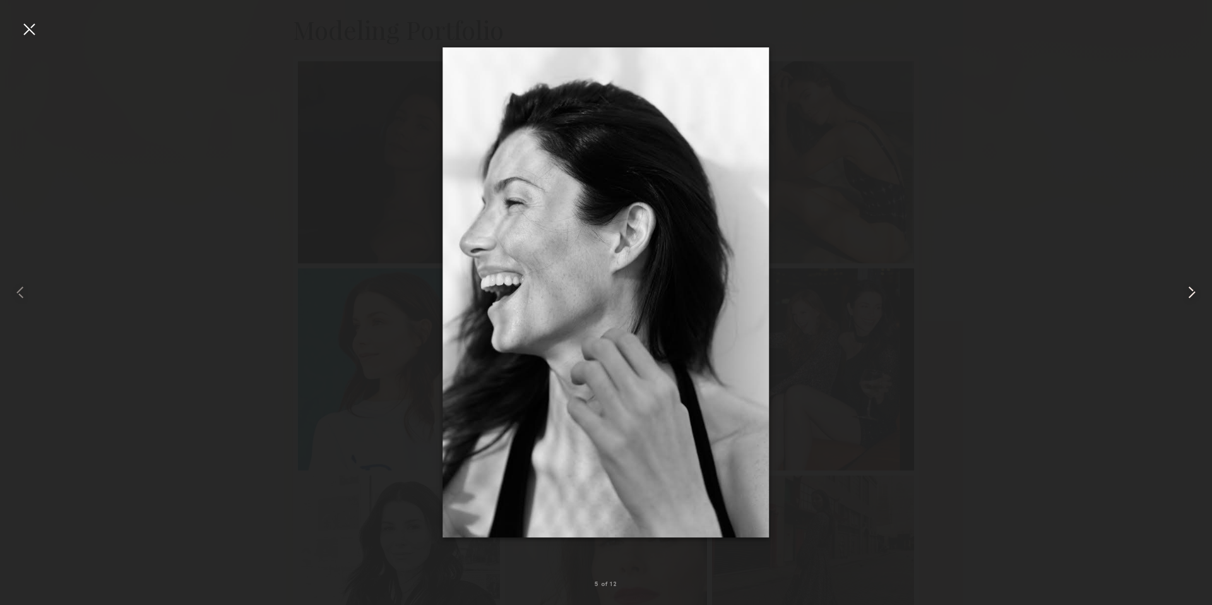
click at [1203, 289] on div at bounding box center [1187, 292] width 49 height 544
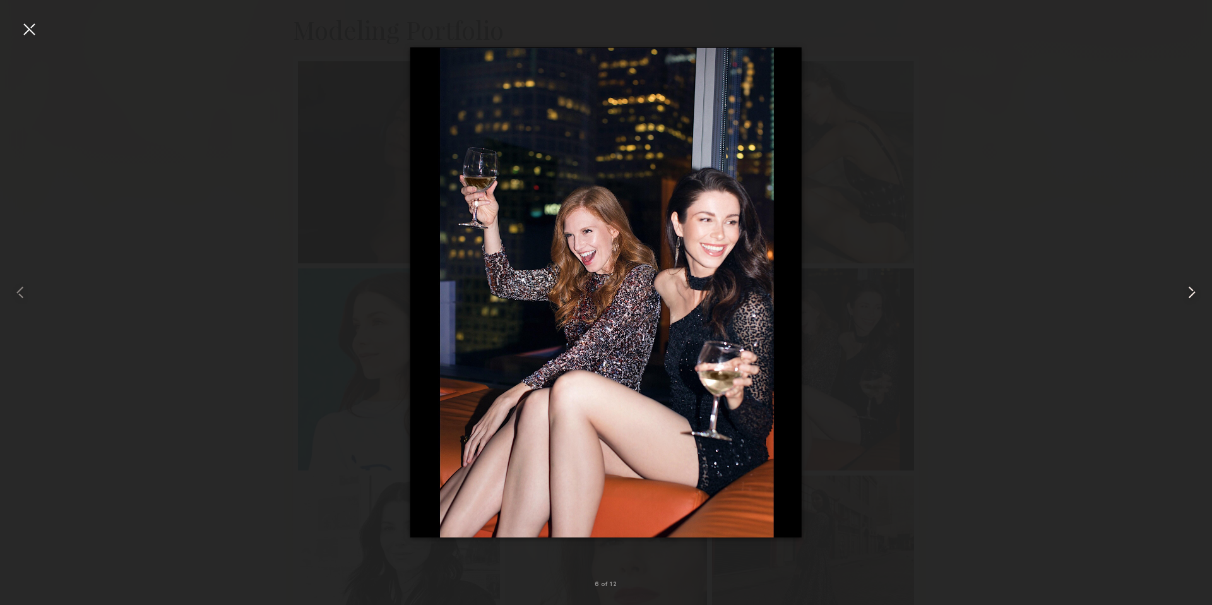
click at [1203, 289] on div at bounding box center [1187, 292] width 49 height 544
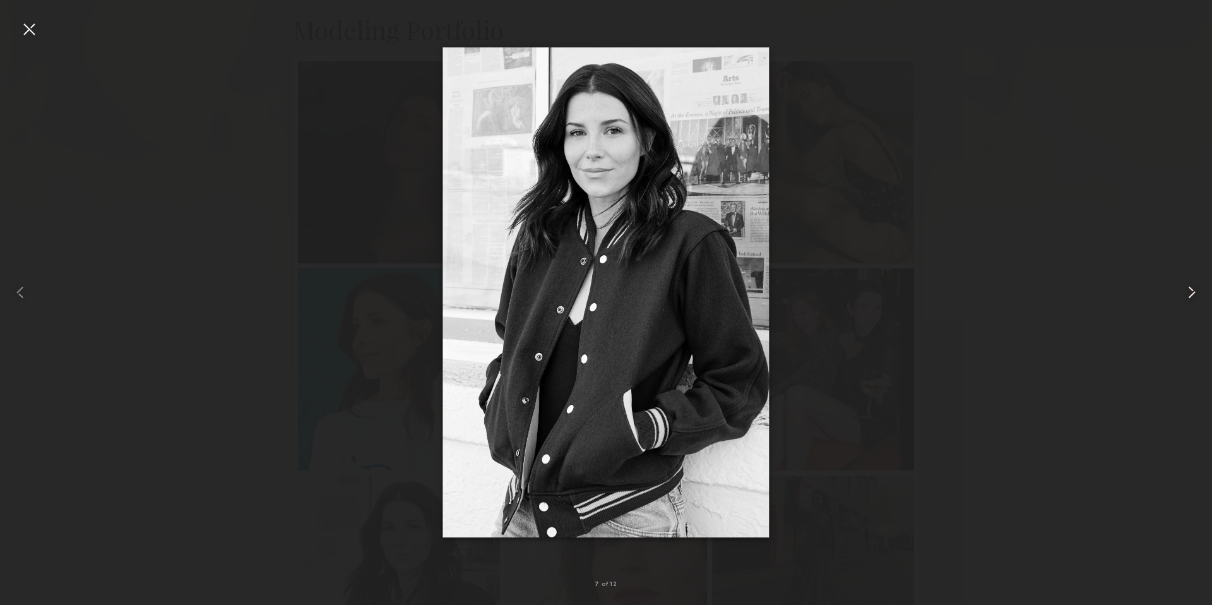
click at [1203, 289] on div at bounding box center [1187, 292] width 49 height 544
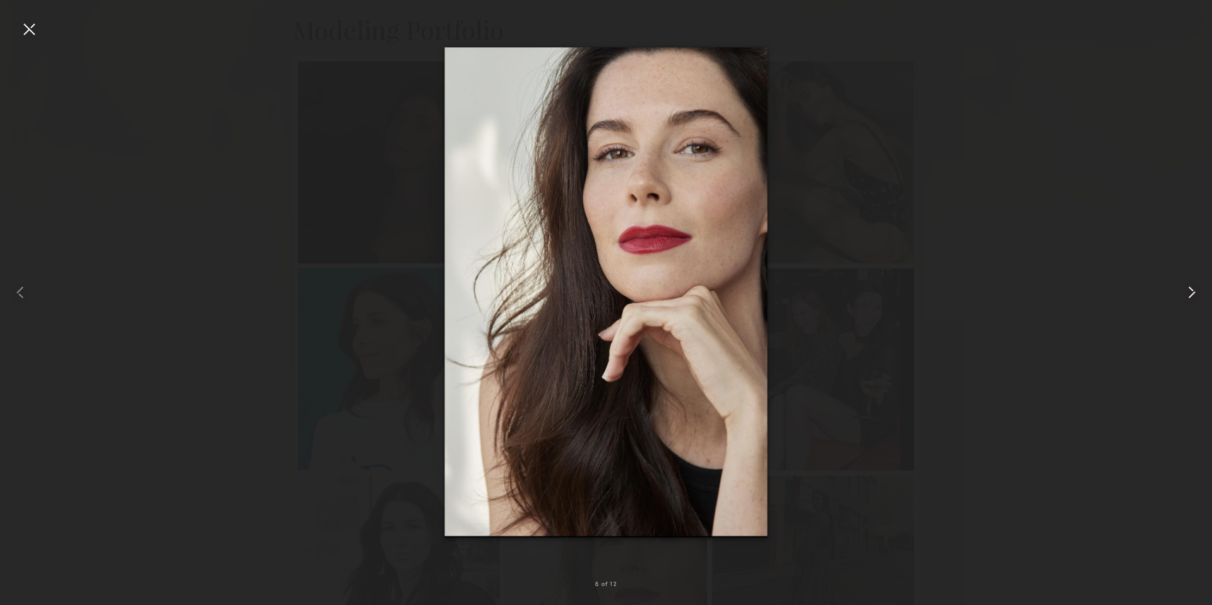
click at [1203, 289] on div at bounding box center [1187, 292] width 49 height 544
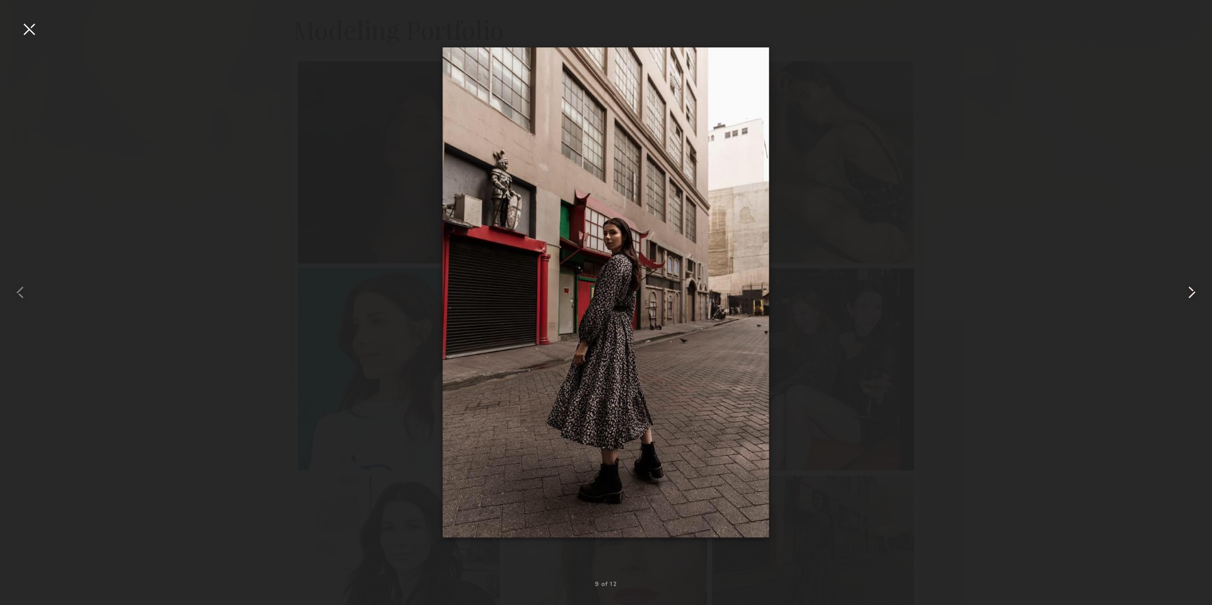
click at [1203, 289] on div at bounding box center [1187, 292] width 49 height 544
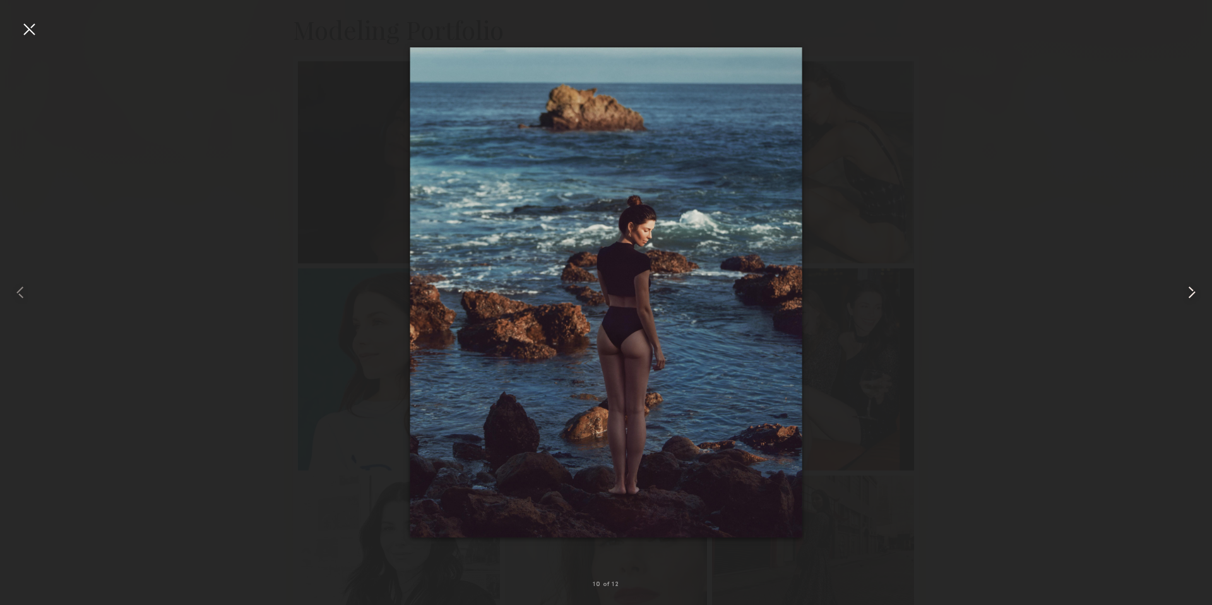
click at [1203, 289] on div at bounding box center [1187, 292] width 49 height 544
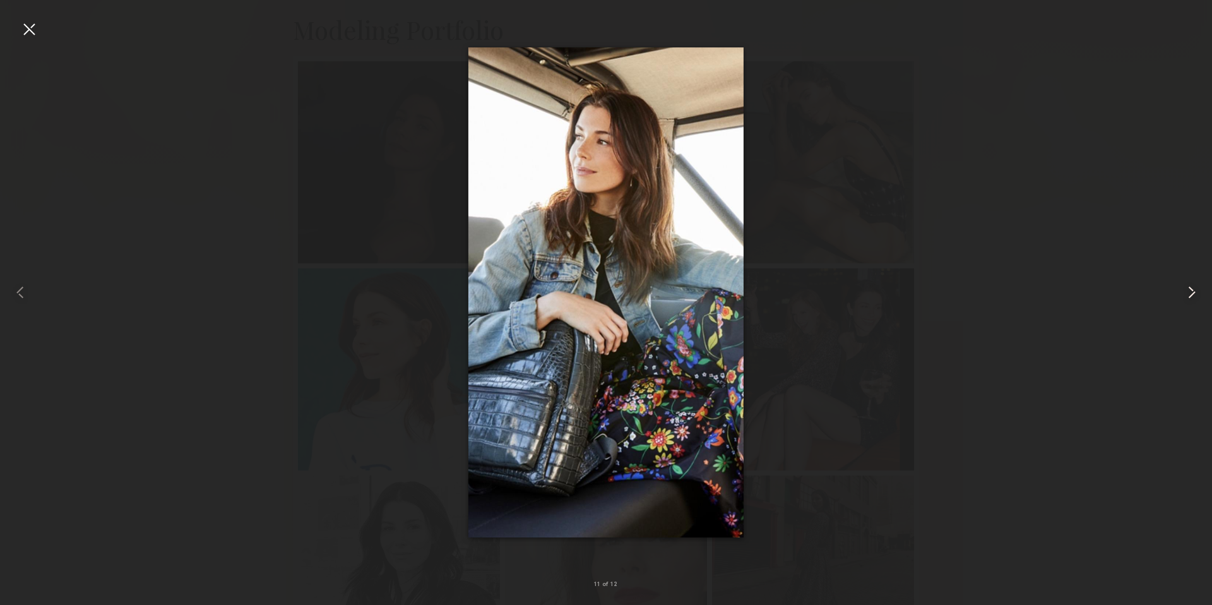
click at [1203, 289] on div at bounding box center [1187, 292] width 49 height 544
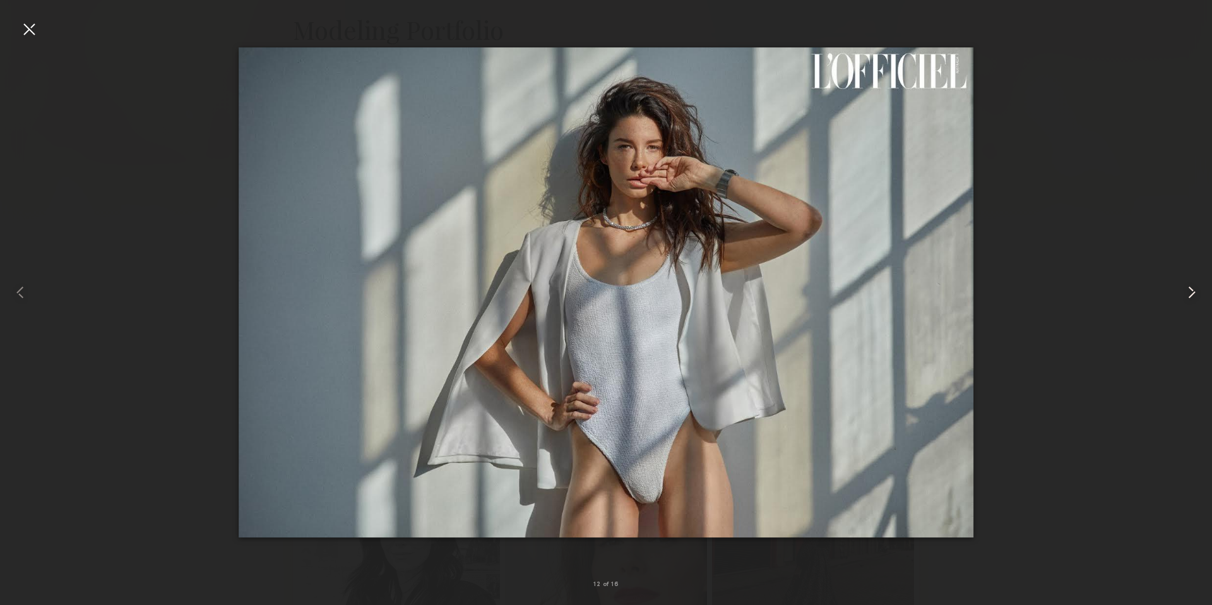
click at [1203, 289] on div at bounding box center [1187, 292] width 49 height 544
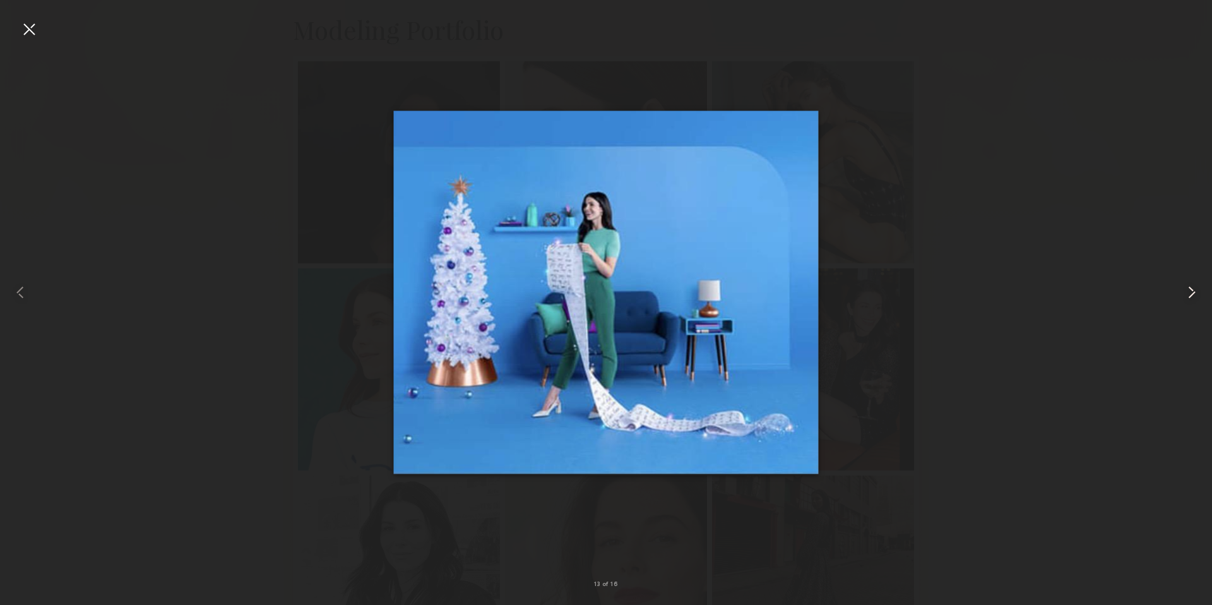
click at [1203, 289] on div at bounding box center [1187, 292] width 49 height 544
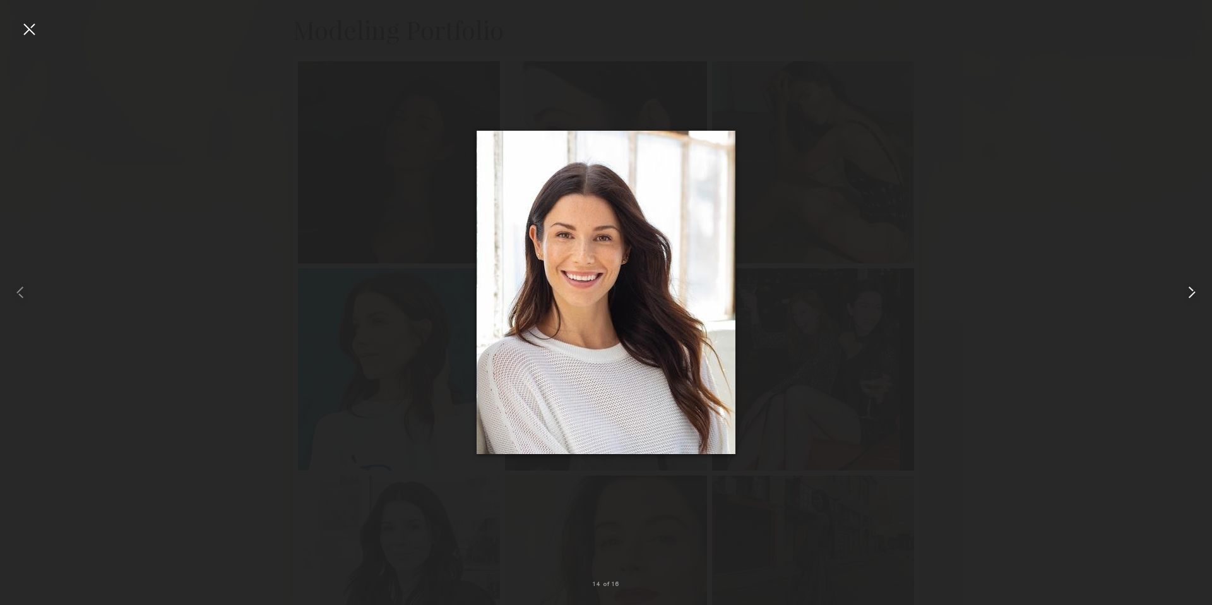
click at [1203, 289] on div at bounding box center [1187, 292] width 49 height 544
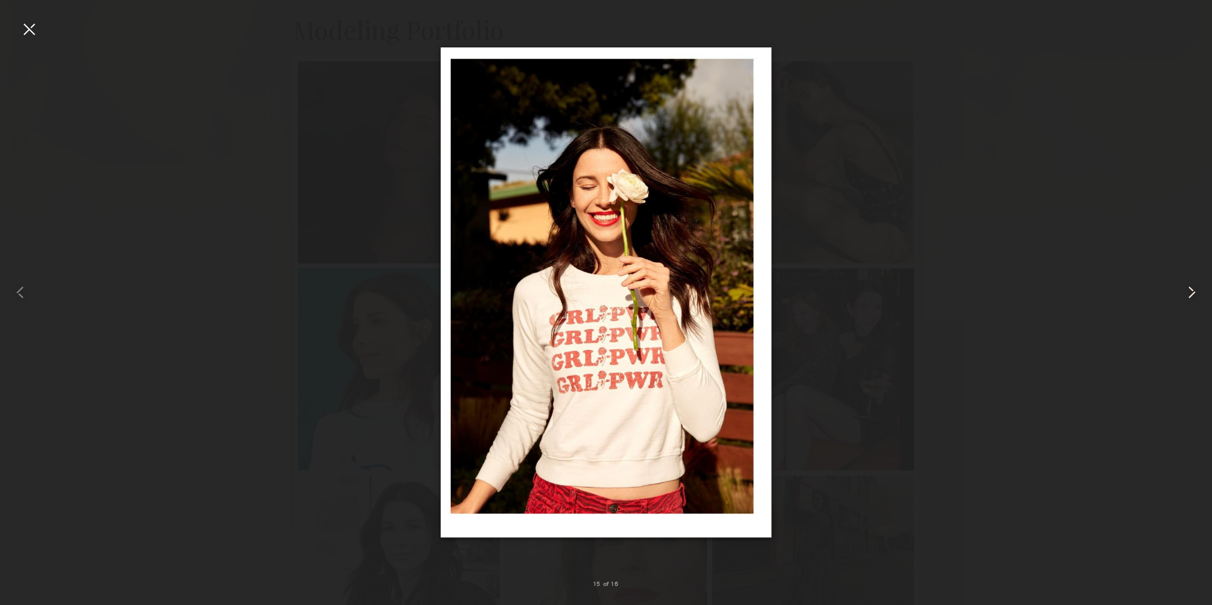
click at [1203, 289] on div at bounding box center [1187, 292] width 49 height 544
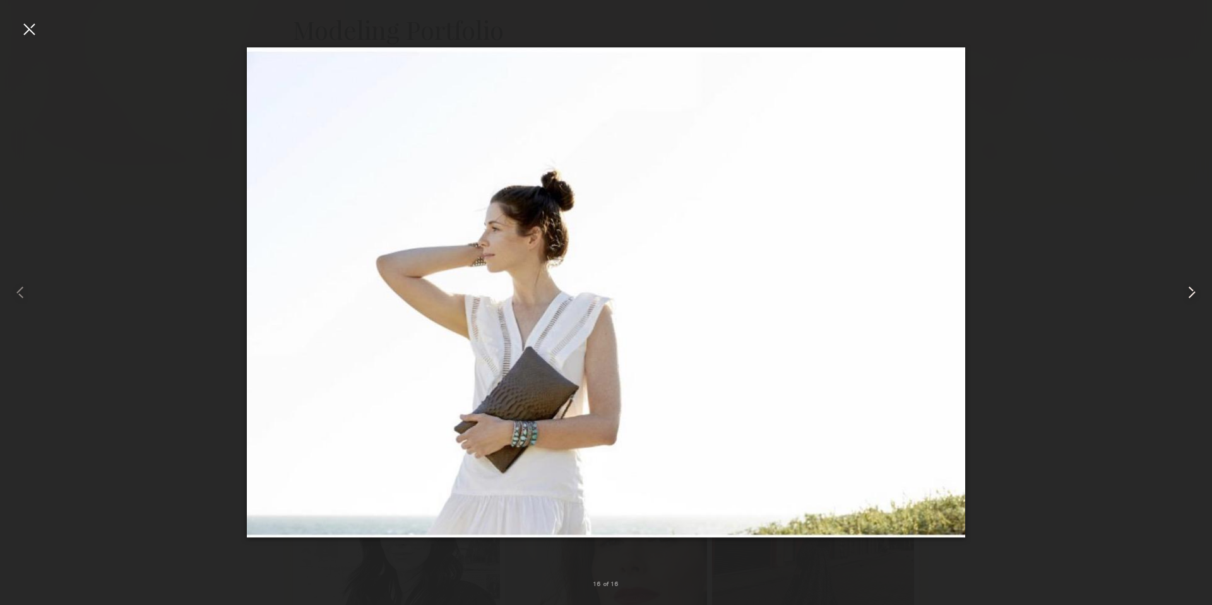
click at [1203, 289] on div at bounding box center [1187, 292] width 49 height 544
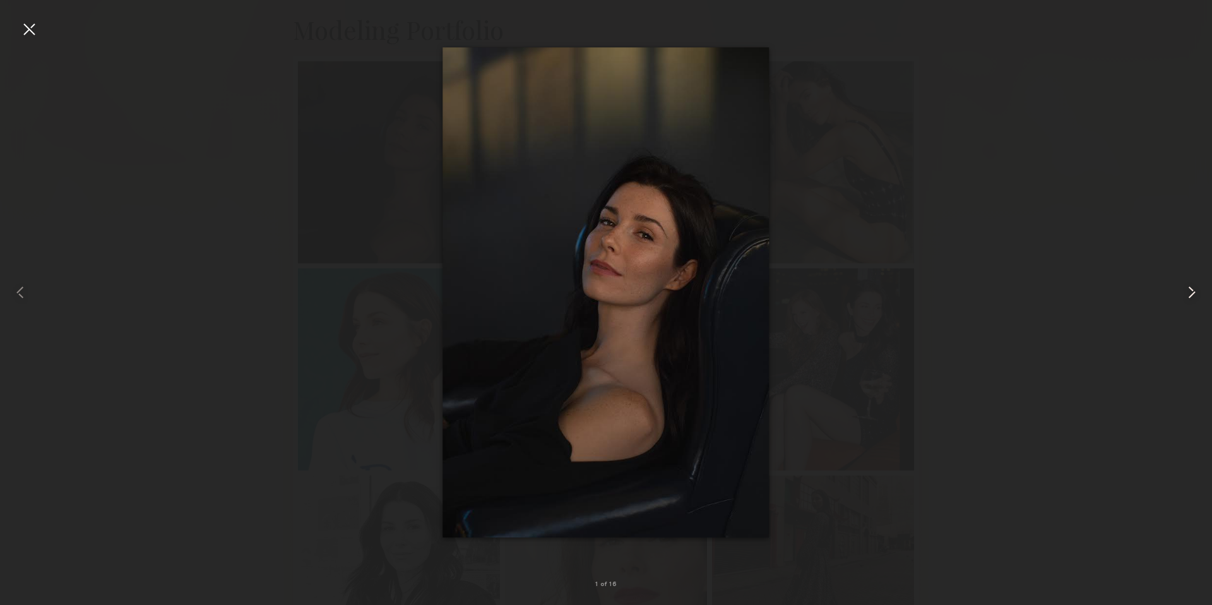
click at [1203, 289] on div at bounding box center [1187, 292] width 49 height 544
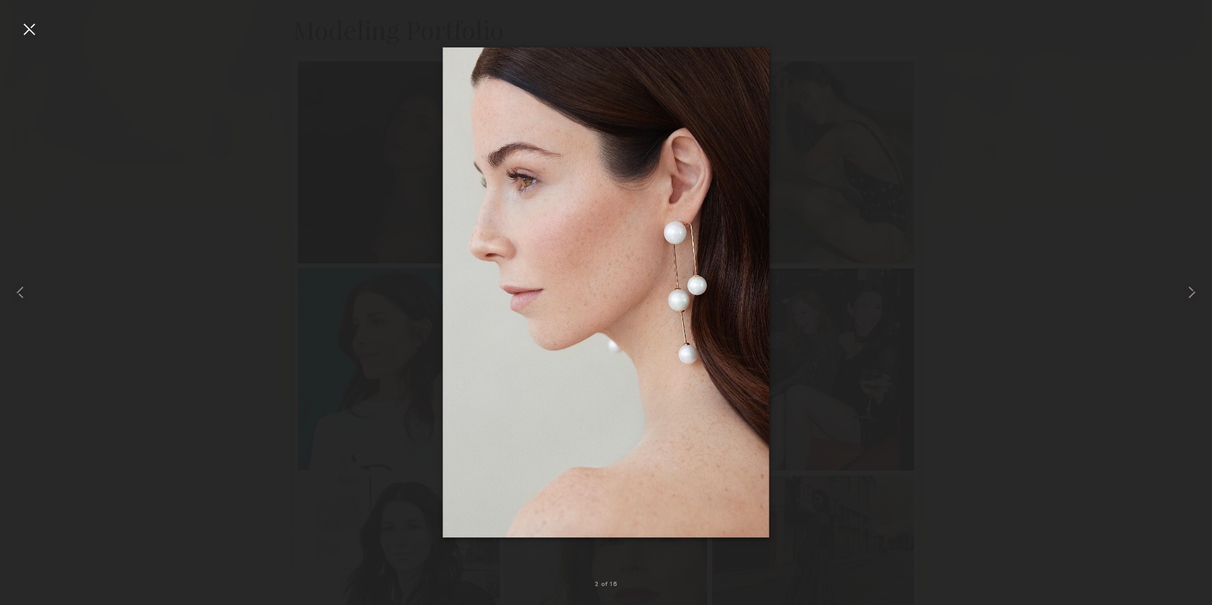
click at [1113, 285] on div at bounding box center [606, 292] width 1212 height 544
click at [943, 295] on div at bounding box center [606, 292] width 1212 height 544
click at [26, 30] on div at bounding box center [29, 29] width 20 height 20
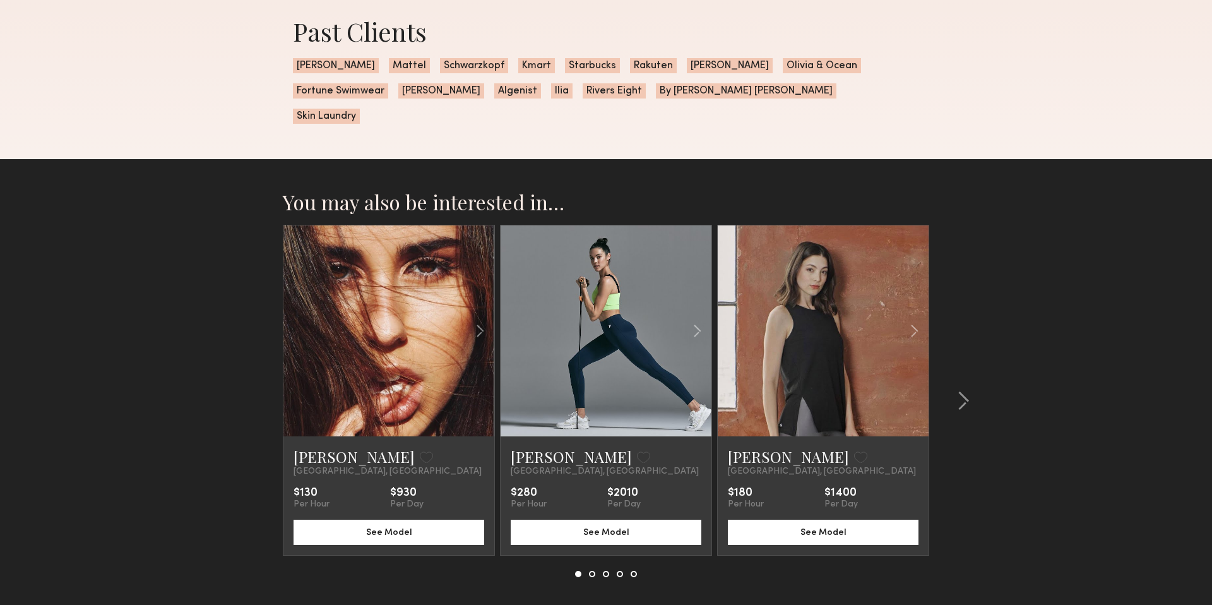
scroll to position [1630, 0]
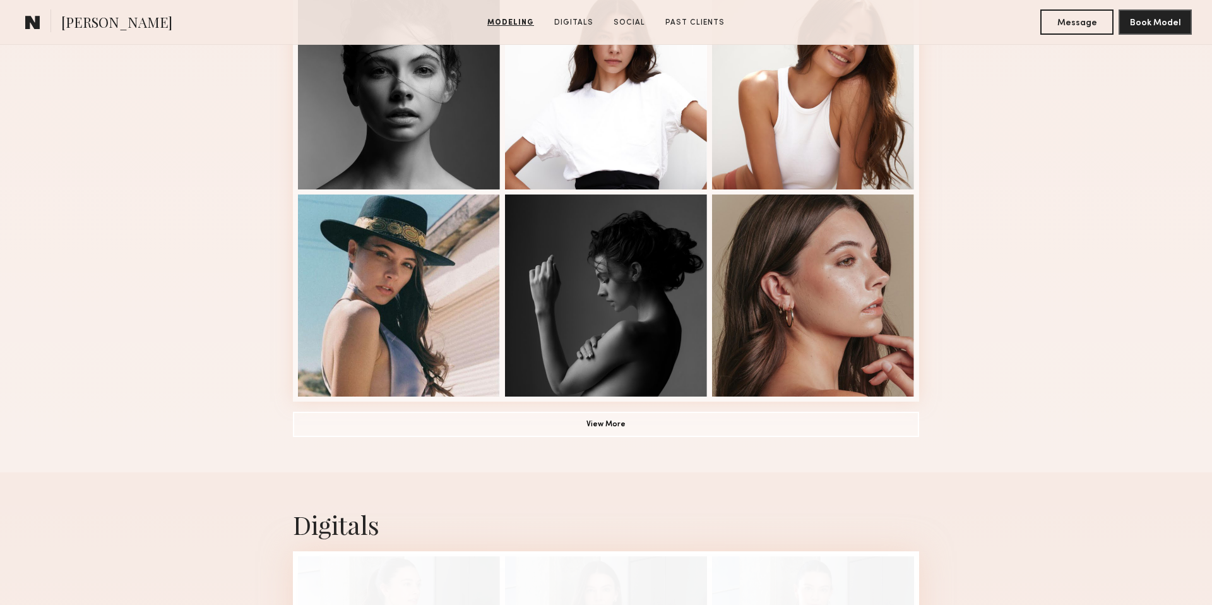
scroll to position [803, 0]
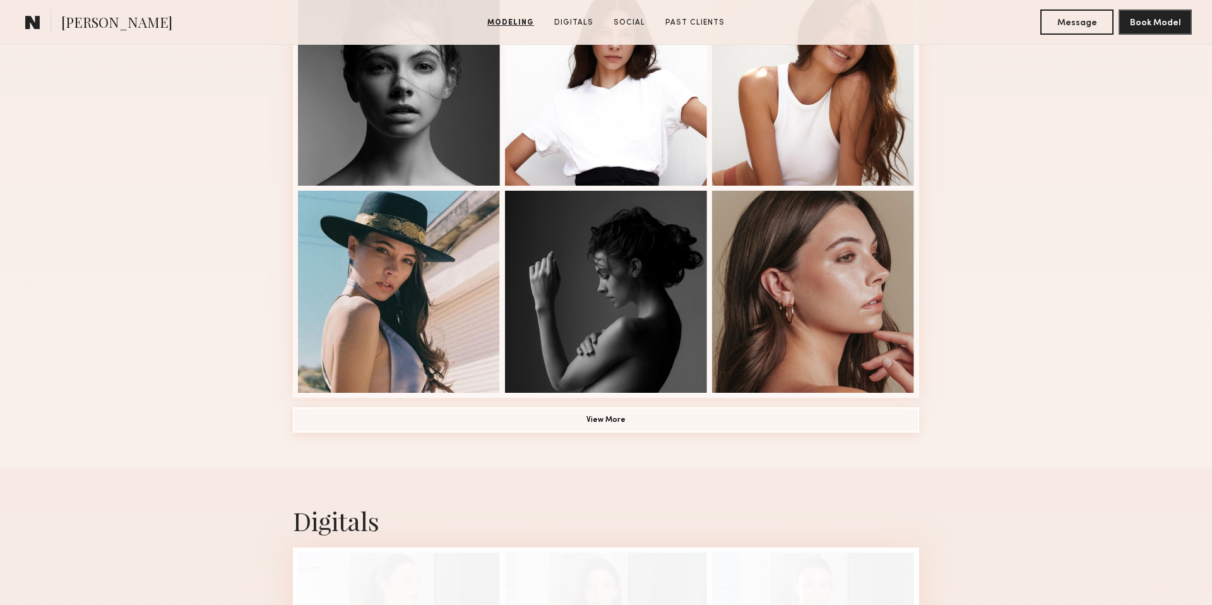
click at [654, 424] on button "View More" at bounding box center [606, 419] width 626 height 25
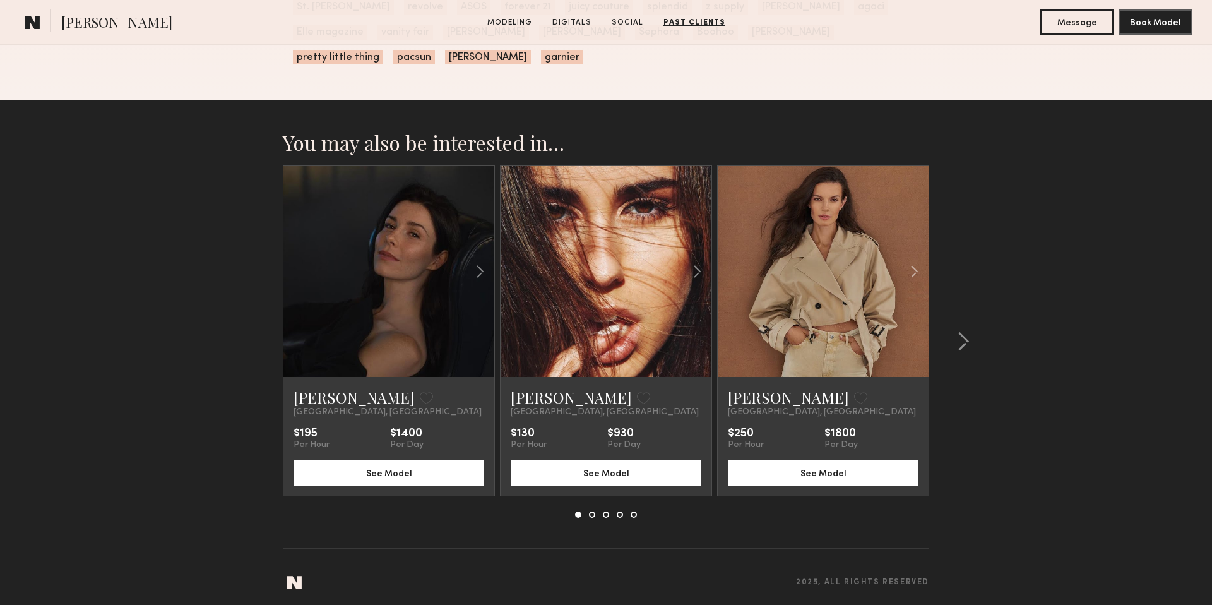
scroll to position [2812, 0]
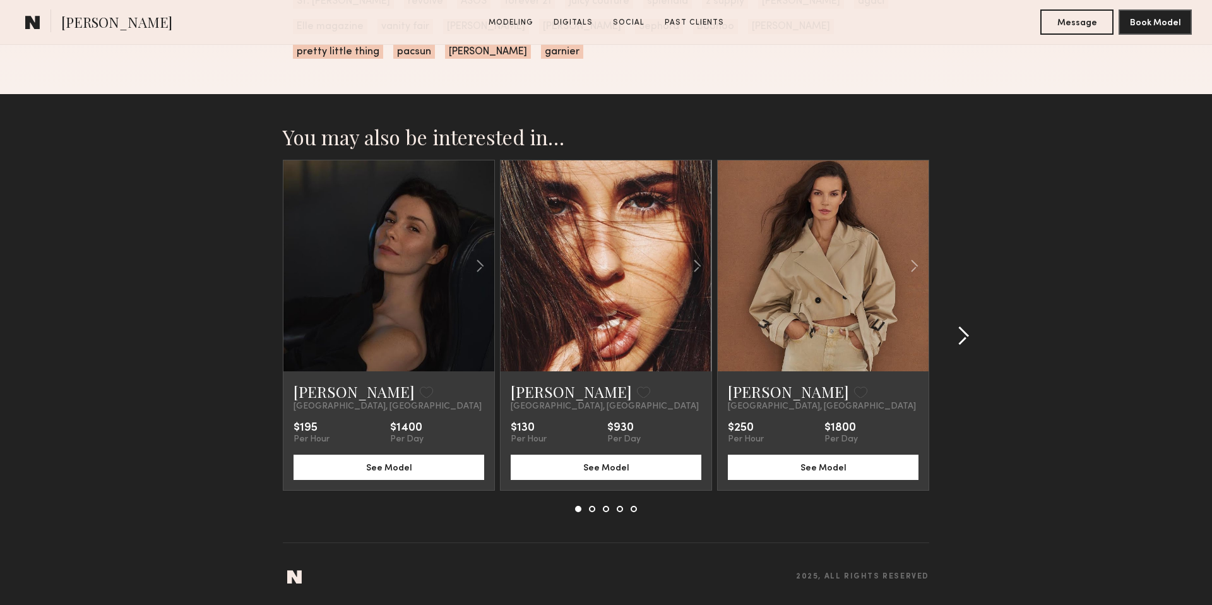
click at [953, 321] on div at bounding box center [959, 336] width 61 height 352
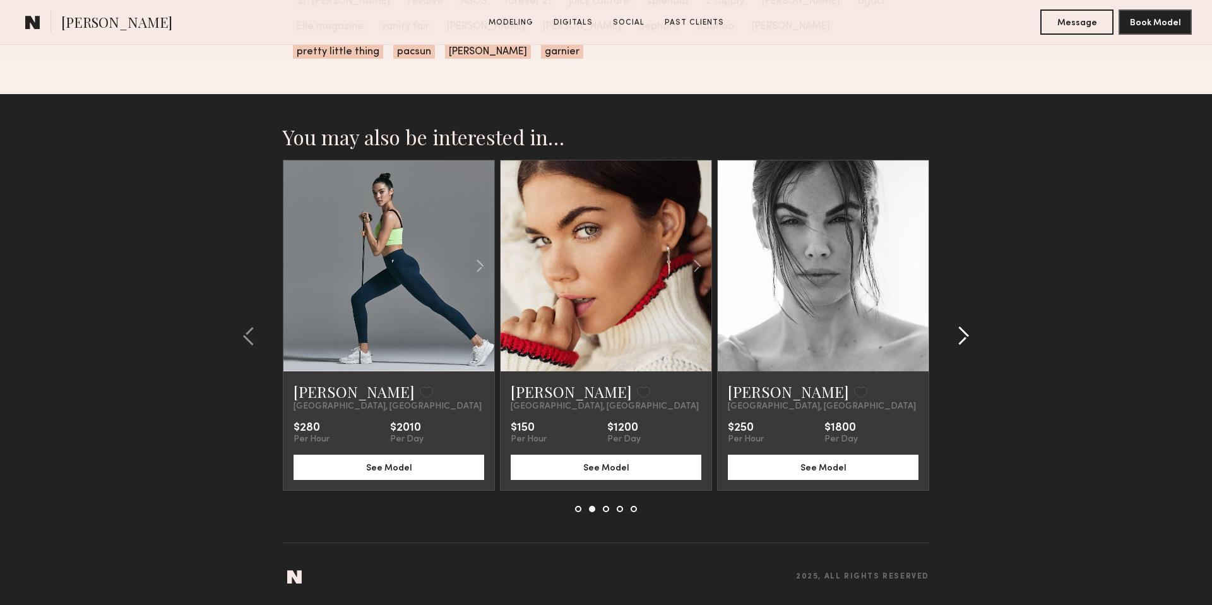
click at [957, 323] on div at bounding box center [959, 336] width 61 height 352
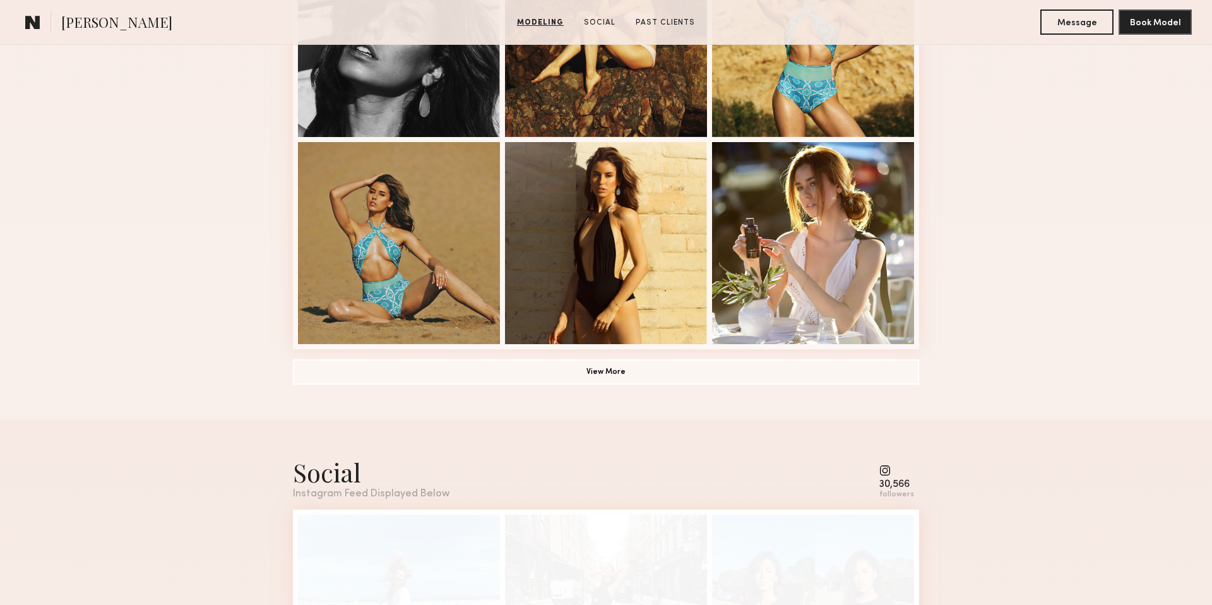
scroll to position [851, 0]
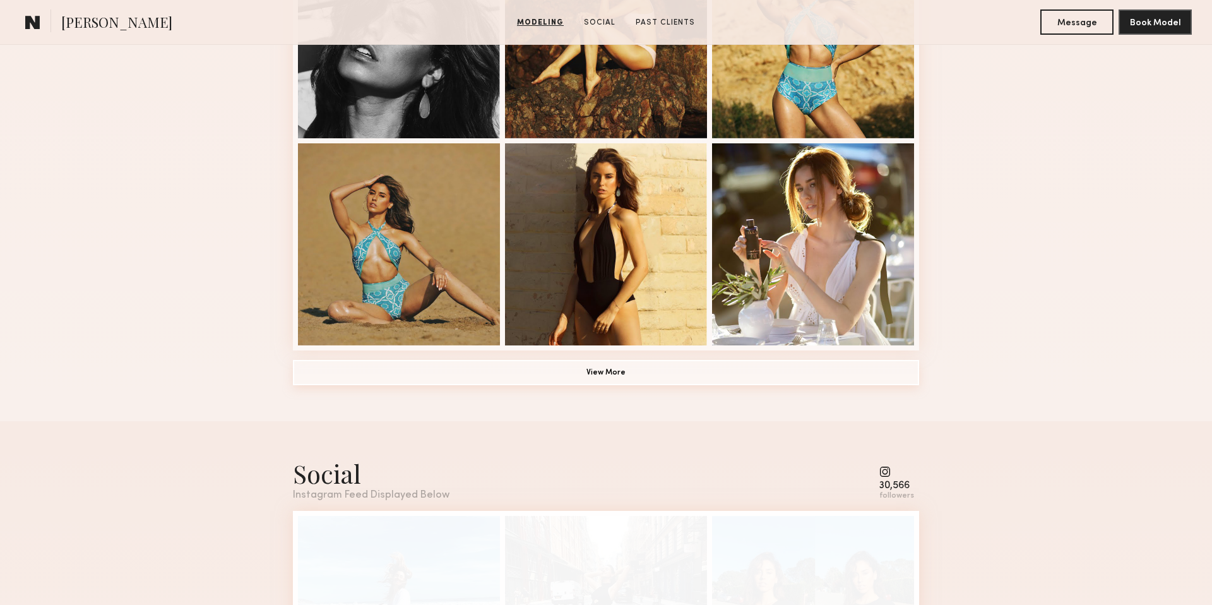
click at [623, 366] on button "View More" at bounding box center [606, 372] width 626 height 25
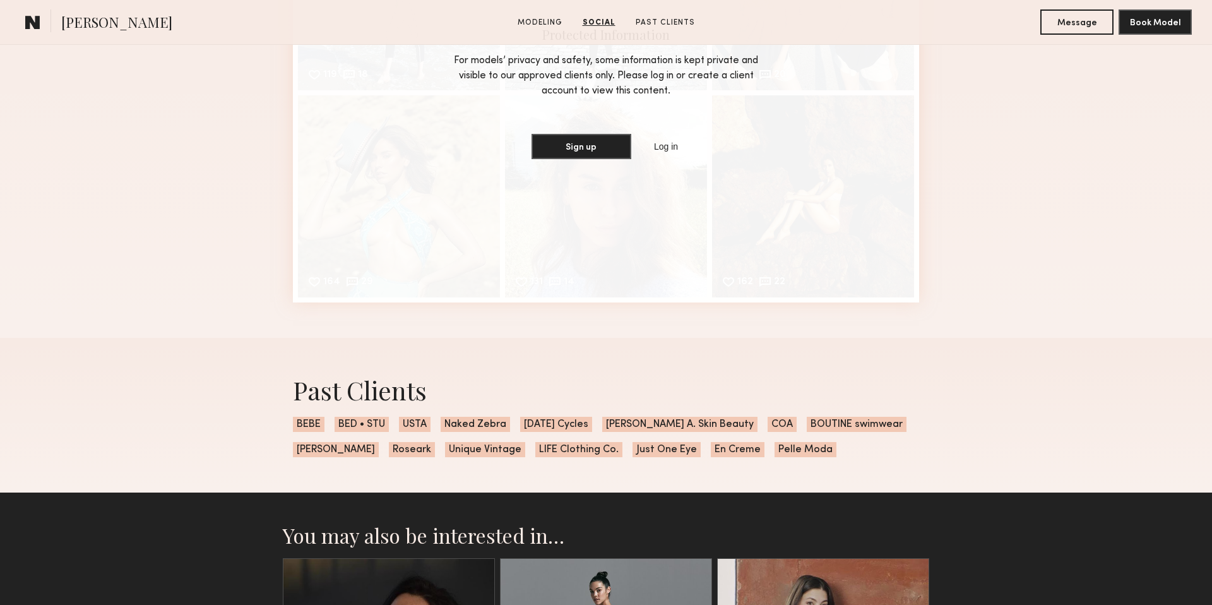
scroll to position [2280, 0]
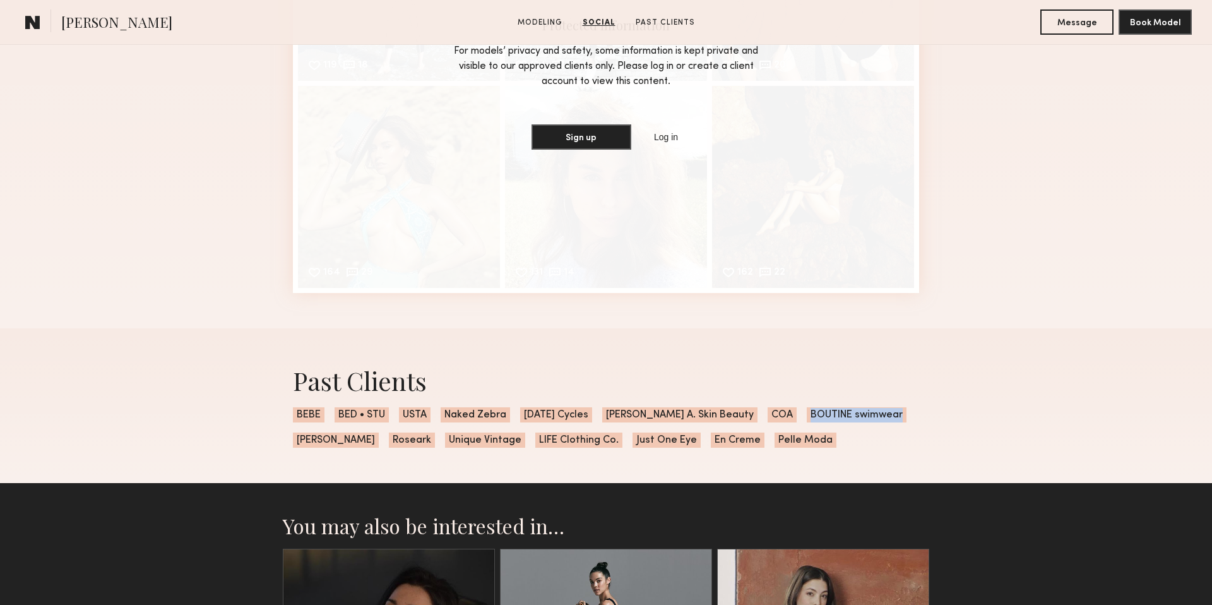
drag, startPoint x: 764, startPoint y: 413, endPoint x: 931, endPoint y: 413, distance: 166.6
click at [931, 413] on div "Past Clients BEBE BED • STU USTA Naked Zebra Tuesday Cycles B E L L A. Skin Bea…" at bounding box center [606, 405] width 1212 height 155
copy span "BOUTINE swimwear"
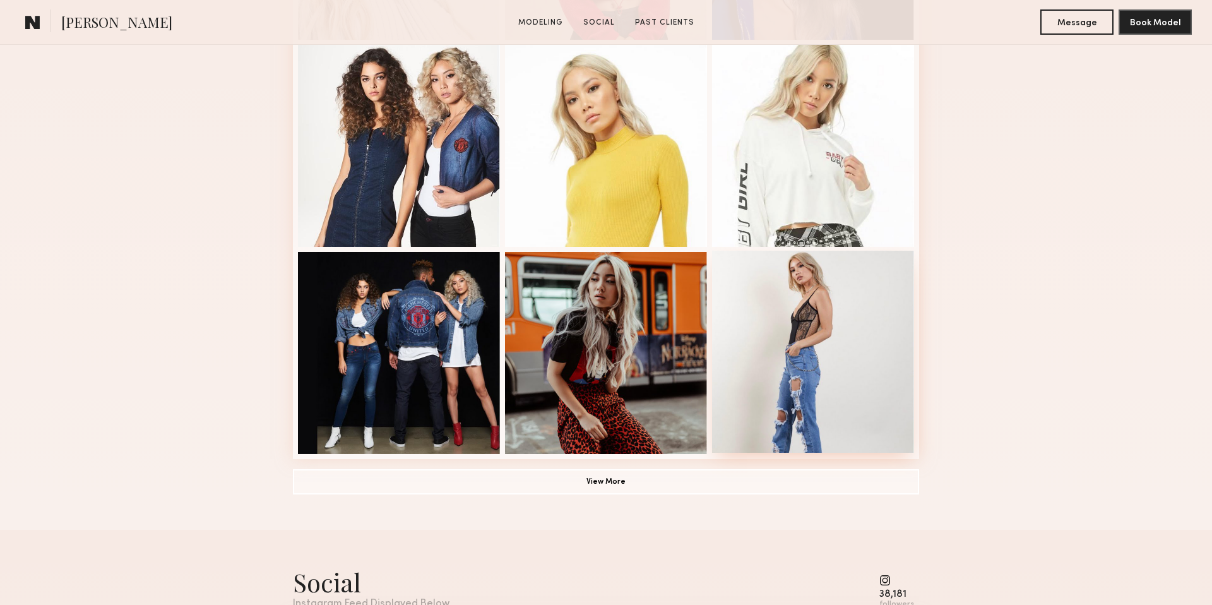
scroll to position [741, 0]
click at [685, 477] on button "View More" at bounding box center [606, 481] width 626 height 25
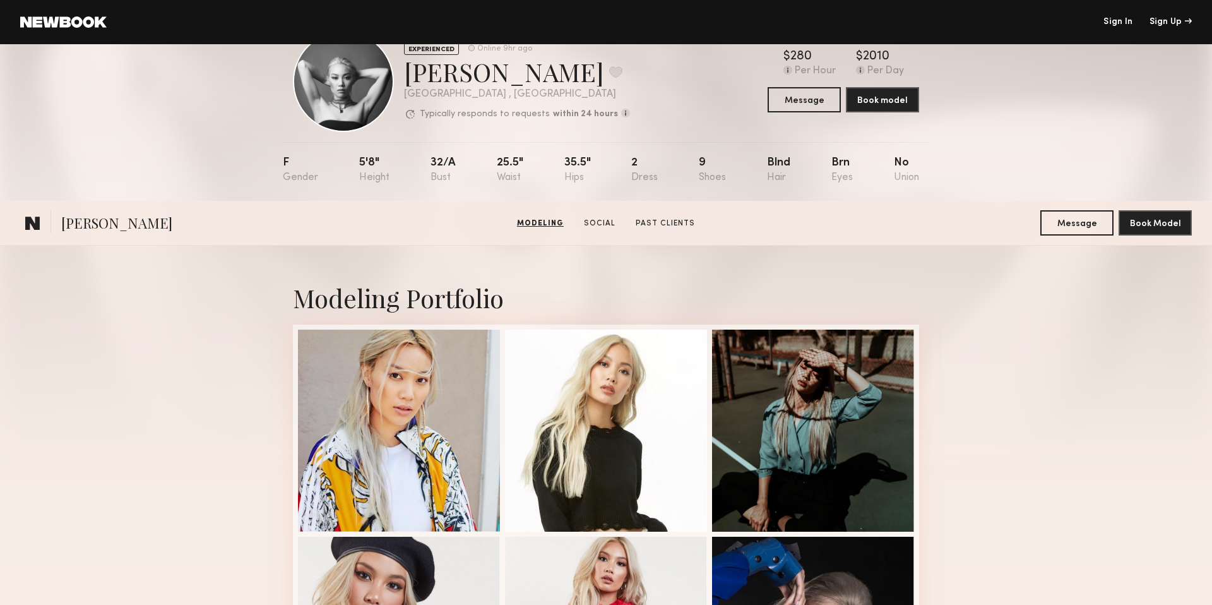
scroll to position [0, 0]
